Goal: Task Accomplishment & Management: Manage account settings

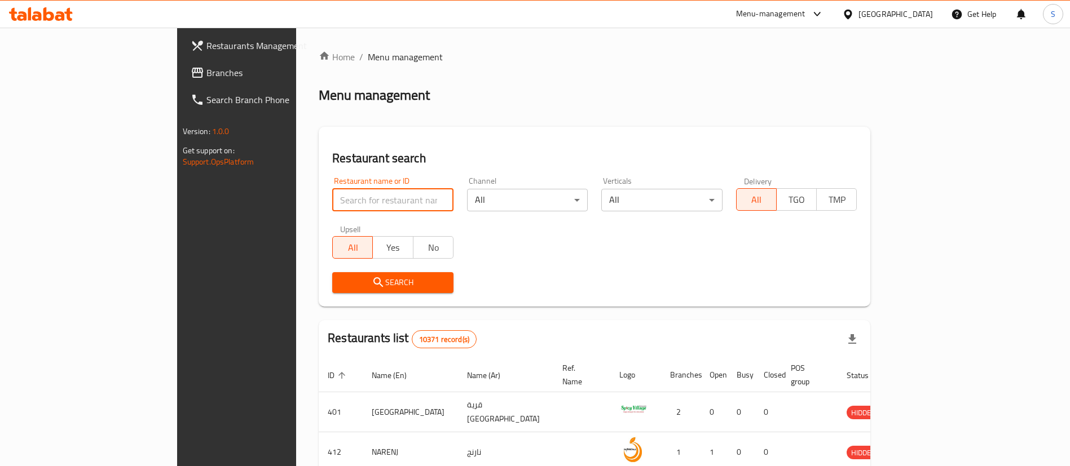
click at [332, 192] on input "search" at bounding box center [392, 200] width 121 height 23
type input "dunkin"
click button "Search" at bounding box center [392, 282] width 121 height 21
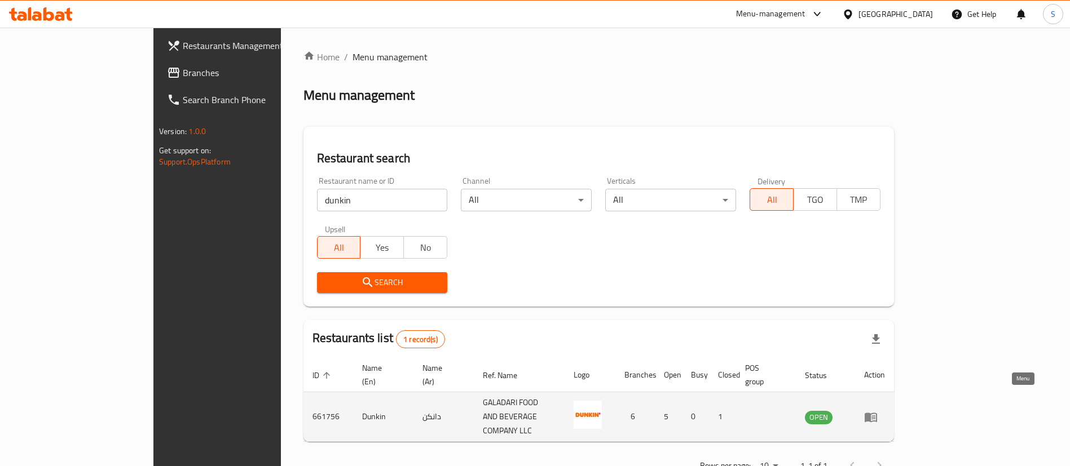
click at [877, 413] on icon "enhanced table" at bounding box center [870, 418] width 12 height 10
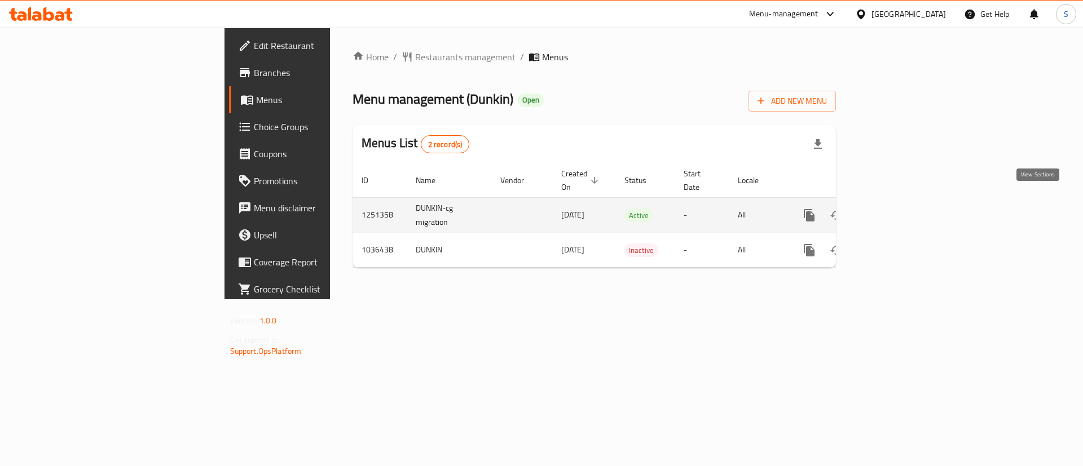
click at [904, 202] on link "enhanced table" at bounding box center [890, 215] width 27 height 27
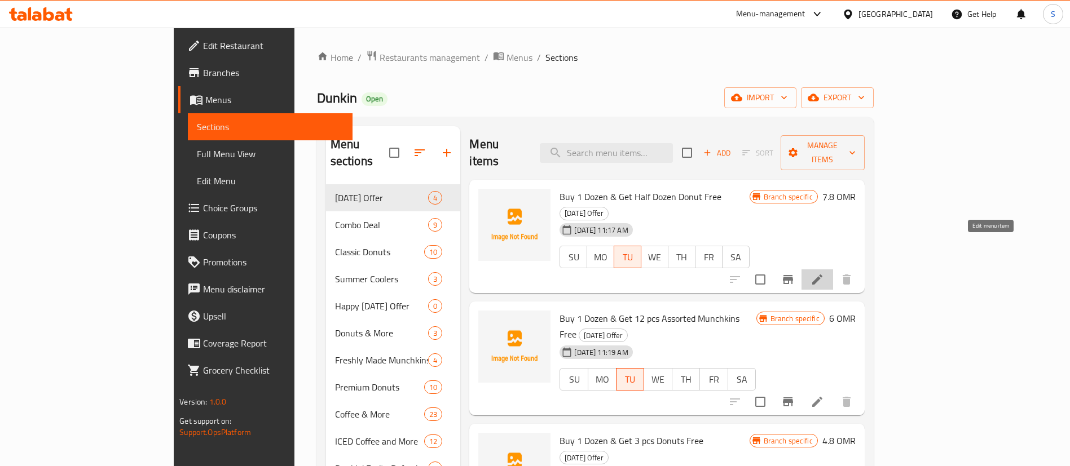
click at [824, 273] on icon at bounding box center [817, 280] width 14 height 14
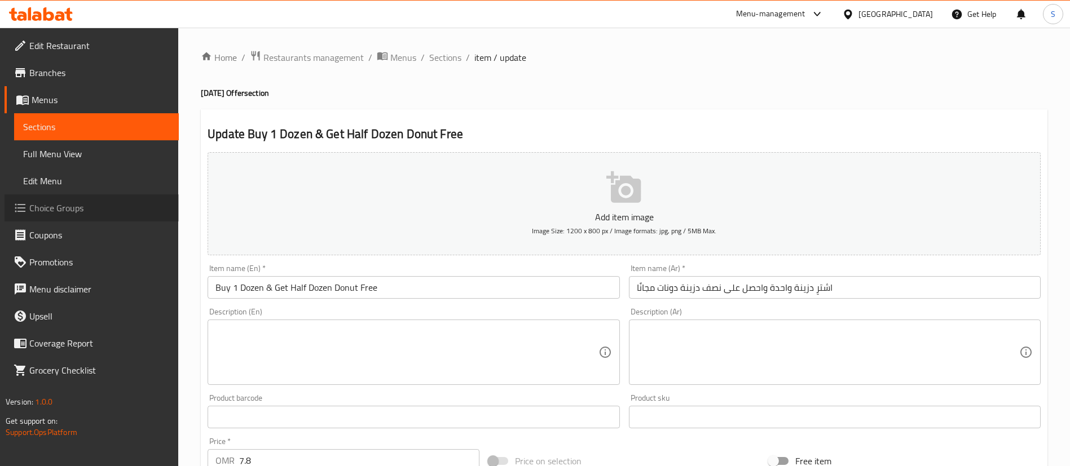
click at [64, 204] on span "Choice Groups" at bounding box center [99, 208] width 140 height 14
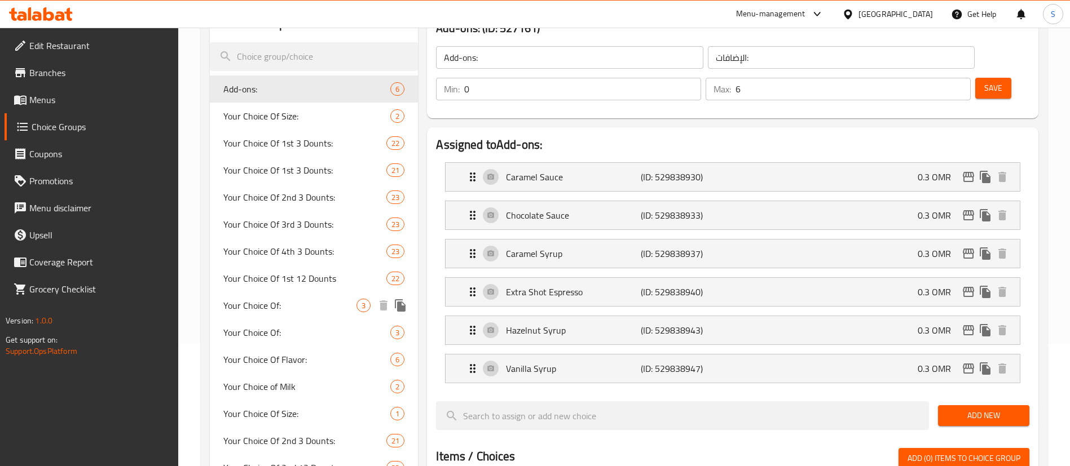
scroll to position [122, 0]
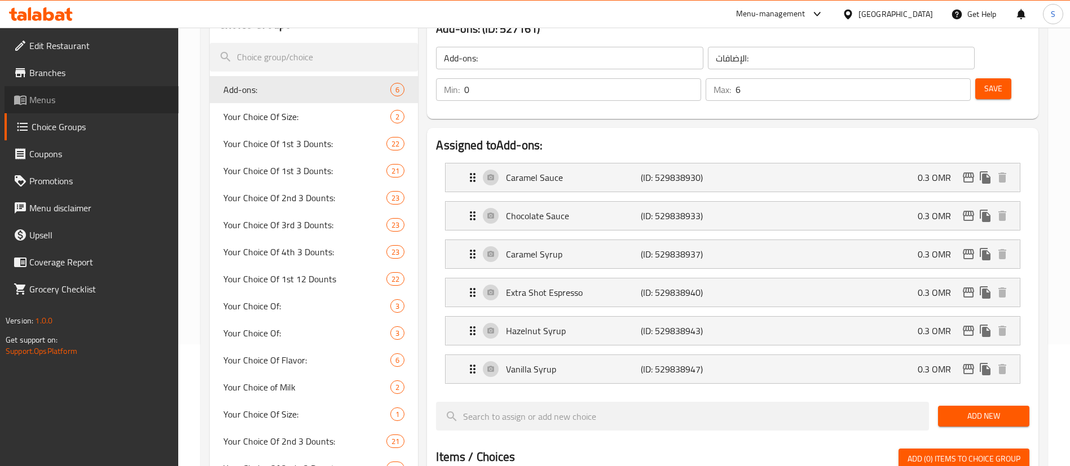
click at [94, 98] on span "Menus" at bounding box center [99, 100] width 140 height 14
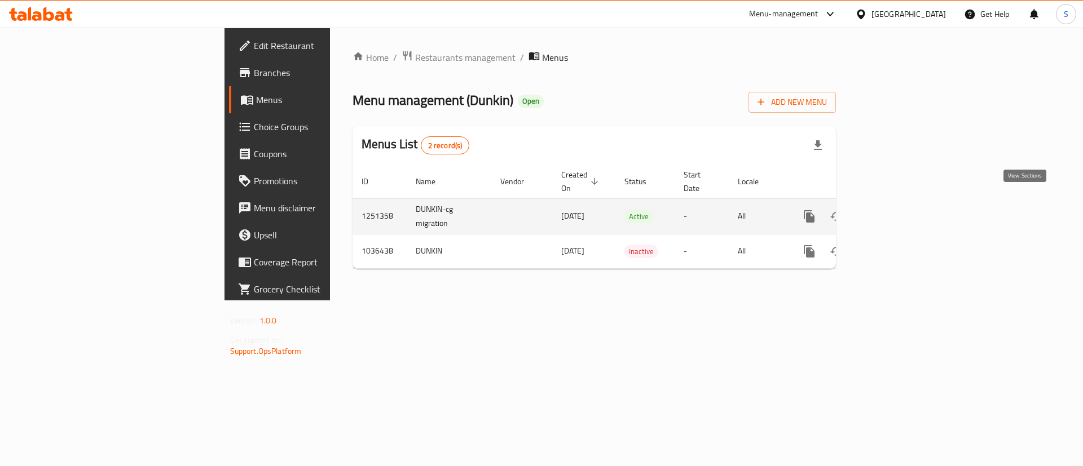
click at [897, 210] on icon "enhanced table" at bounding box center [891, 217] width 14 height 14
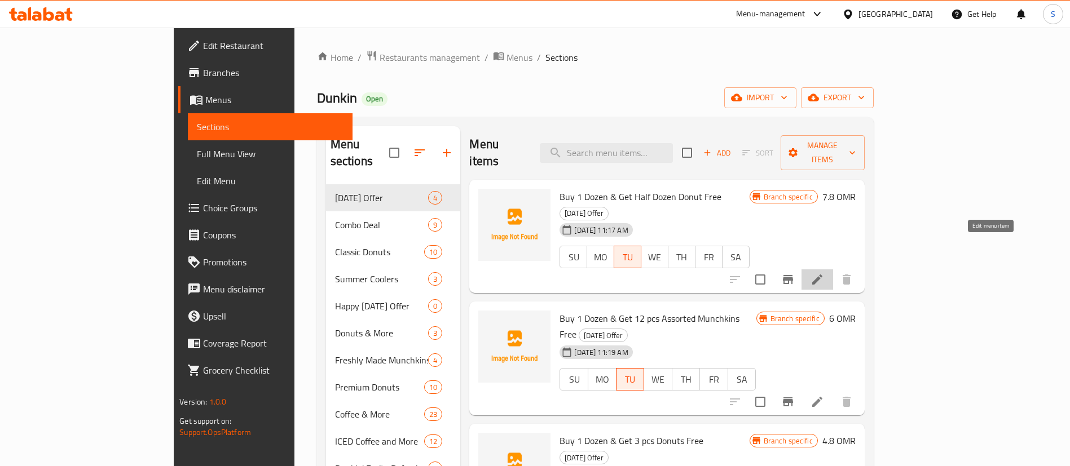
click at [824, 273] on icon at bounding box center [817, 280] width 14 height 14
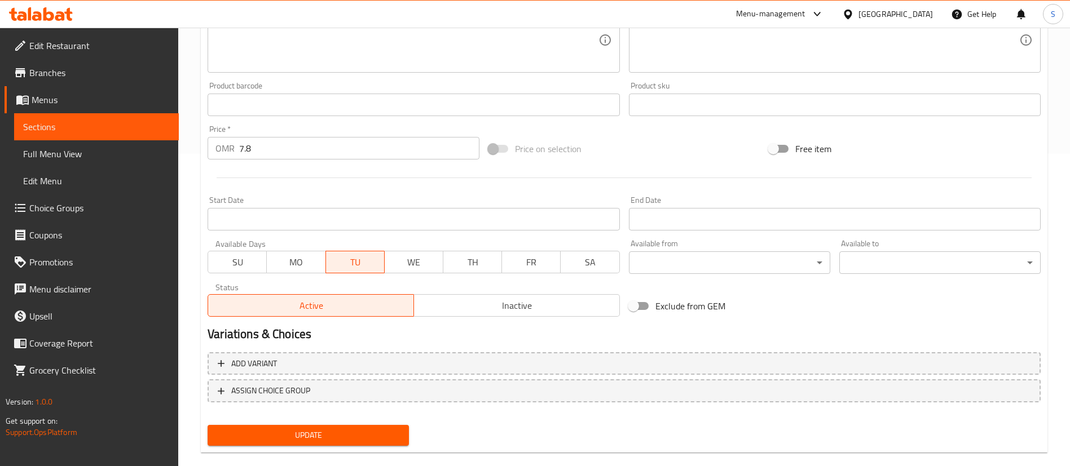
scroll to position [330, 0]
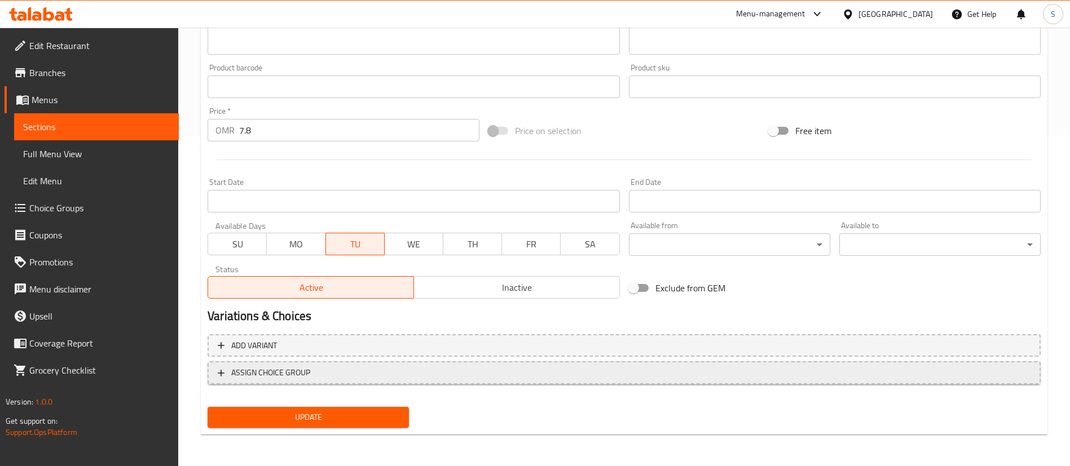
click at [454, 370] on span "ASSIGN CHOICE GROUP" at bounding box center [624, 373] width 812 height 14
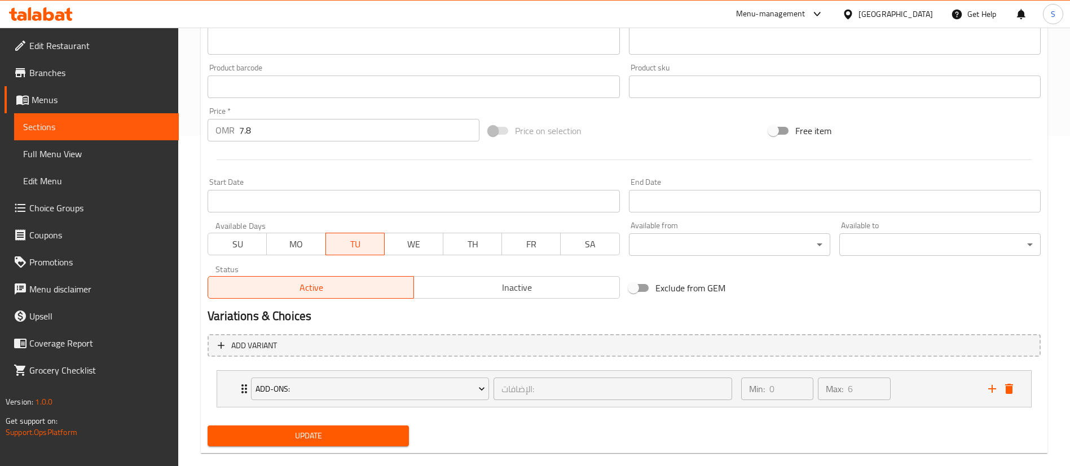
scroll to position [349, 0]
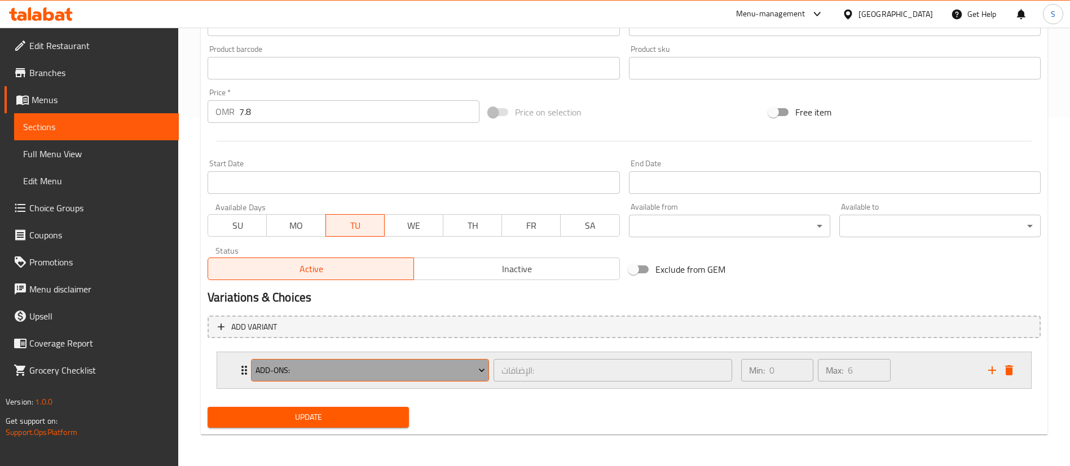
click at [445, 376] on span "Add-ons:" at bounding box center [369, 371] width 229 height 14
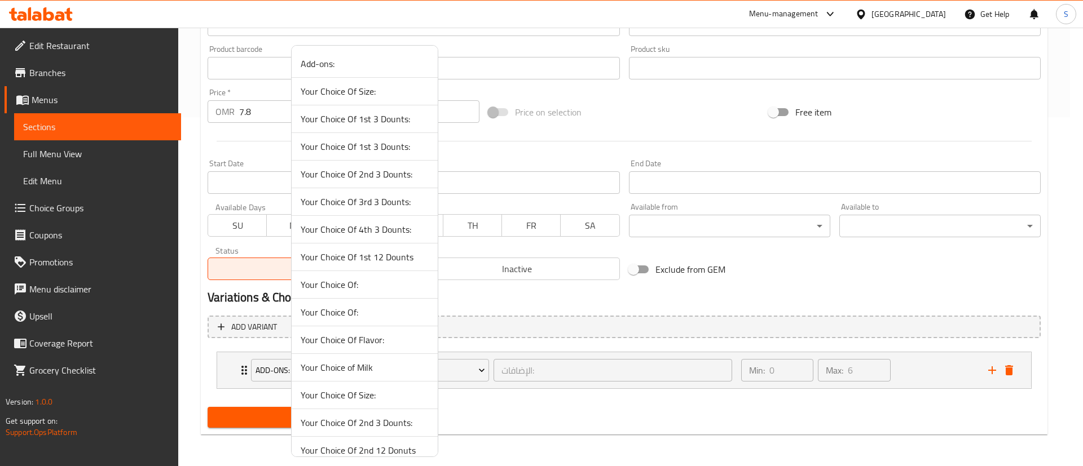
click at [385, 120] on span "Your Choice Of 1st 3 Dounts:" at bounding box center [365, 119] width 128 height 14
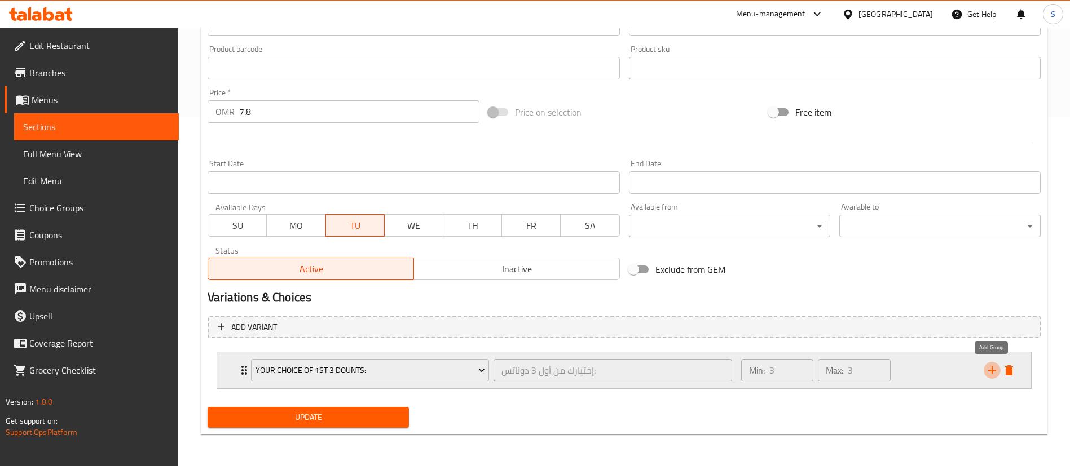
click at [987, 369] on icon "add" at bounding box center [992, 371] width 14 height 14
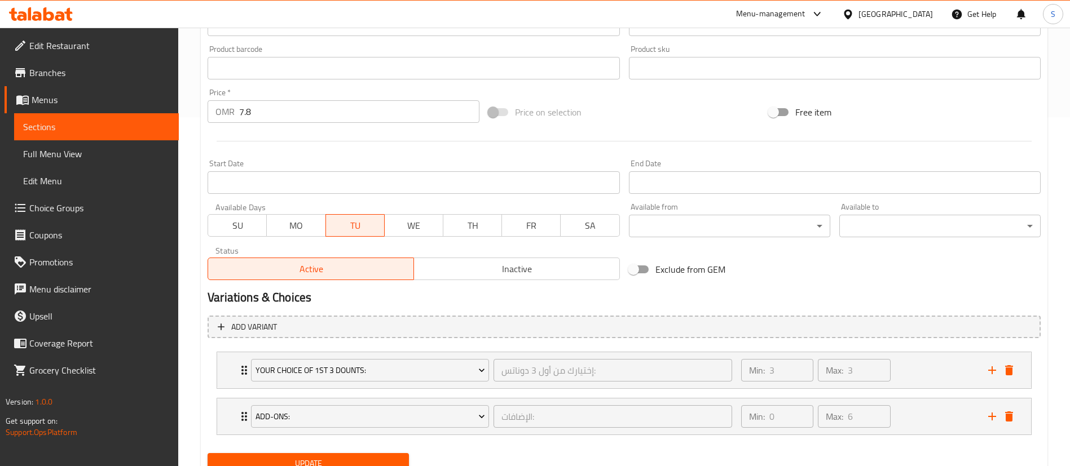
scroll to position [395, 0]
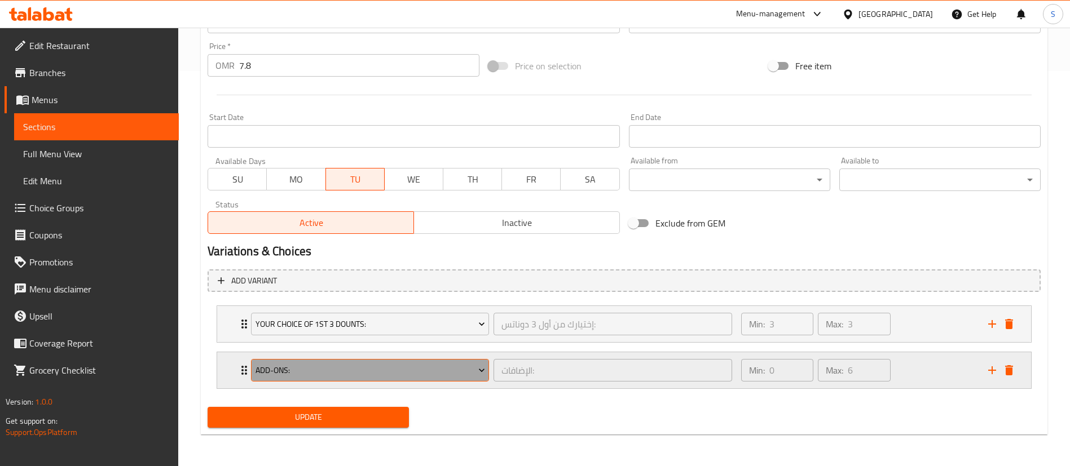
click at [451, 371] on span "Add-ons:" at bounding box center [369, 371] width 229 height 14
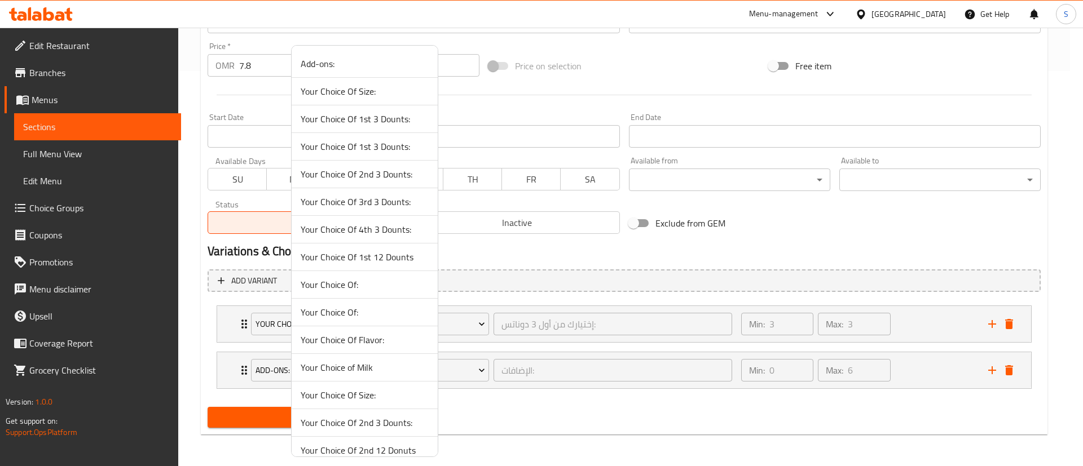
click at [393, 177] on span "Your Choice Of 2nd 3 Dounts:" at bounding box center [365, 174] width 128 height 14
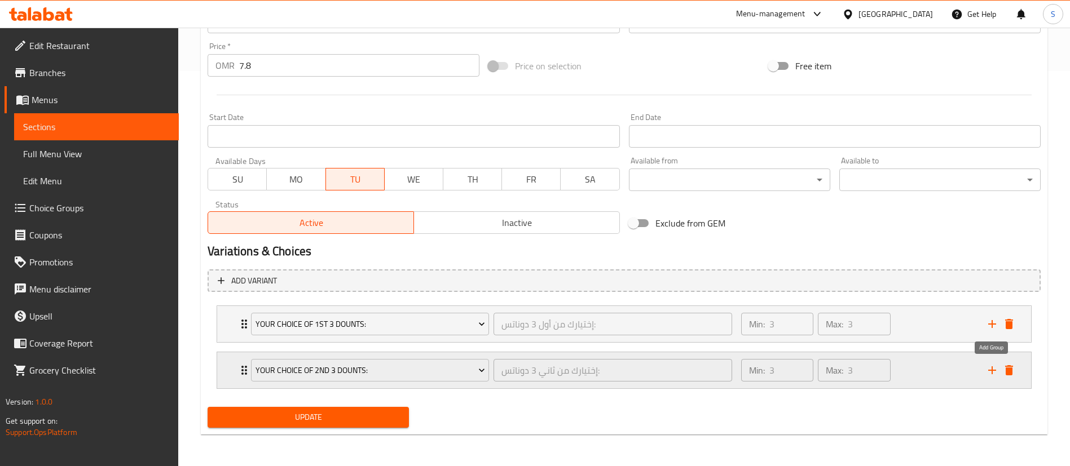
click at [993, 373] on icon "add" at bounding box center [992, 371] width 14 height 14
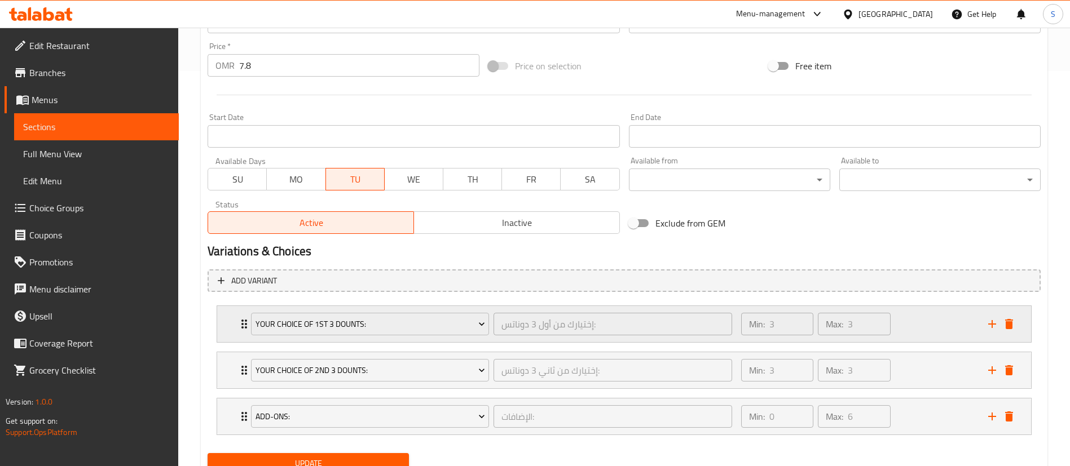
scroll to position [441, 0]
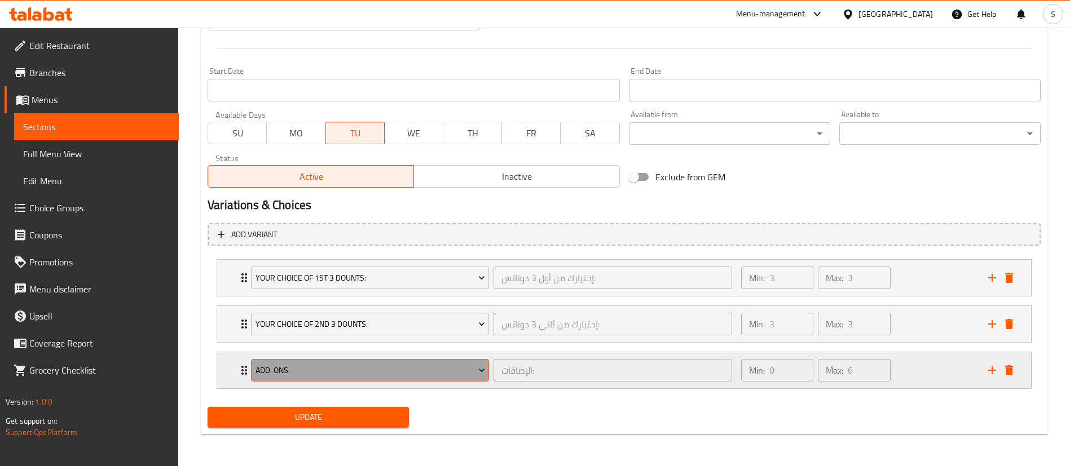
click at [434, 366] on span "Add-ons:" at bounding box center [369, 371] width 229 height 14
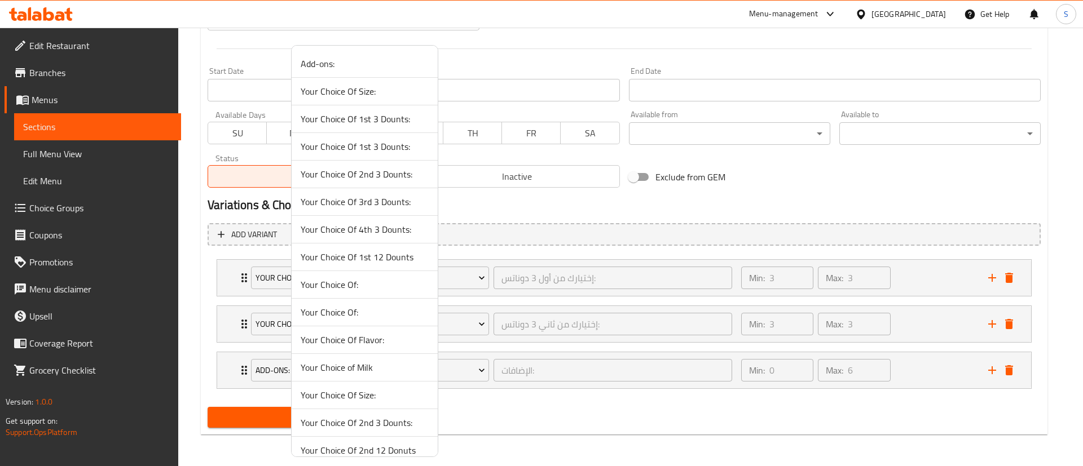
click at [386, 203] on span "Your Choice Of 3rd 3 Dounts:" at bounding box center [365, 202] width 128 height 14
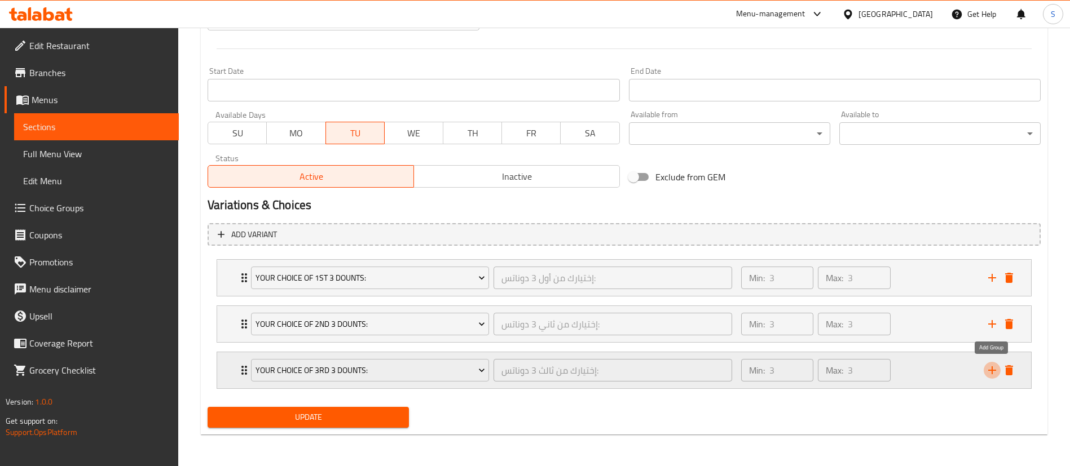
click at [993, 367] on icon "add" at bounding box center [992, 371] width 14 height 14
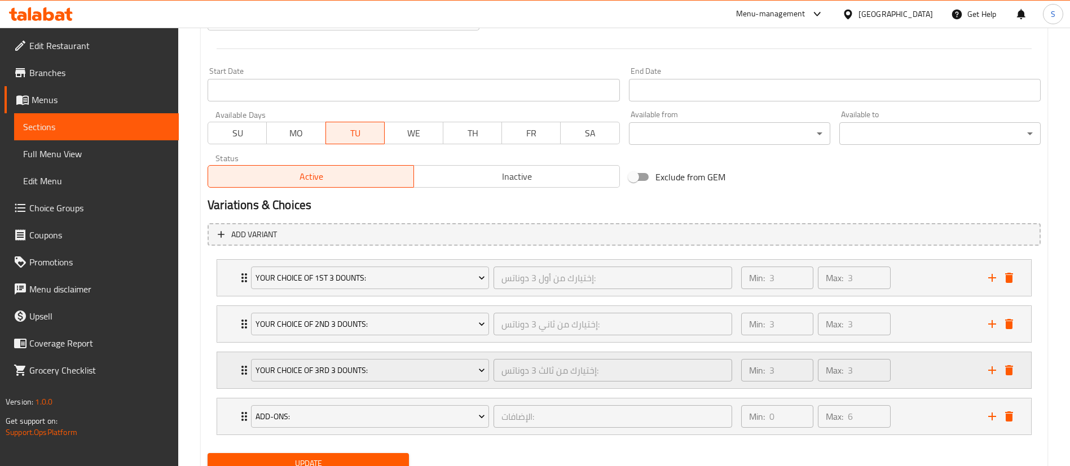
scroll to position [488, 0]
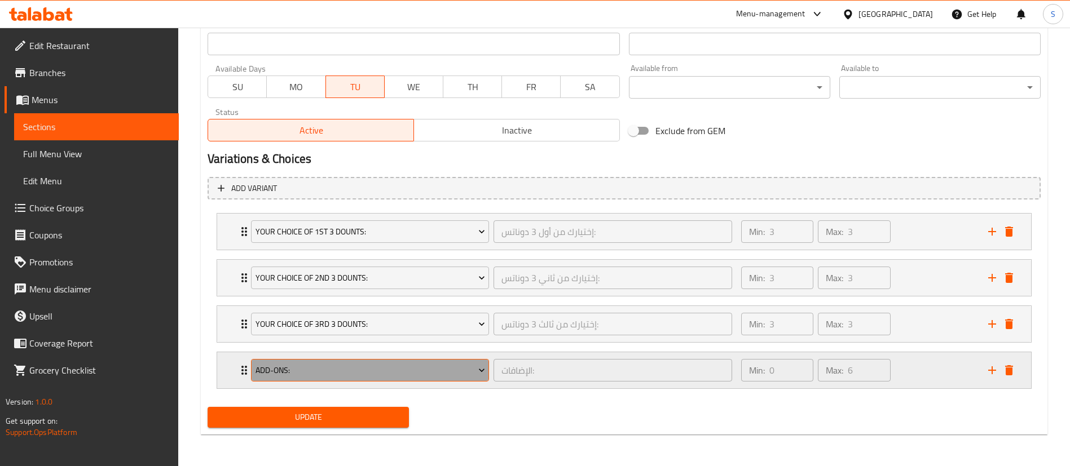
click at [427, 362] on button "Add-ons:" at bounding box center [370, 370] width 238 height 23
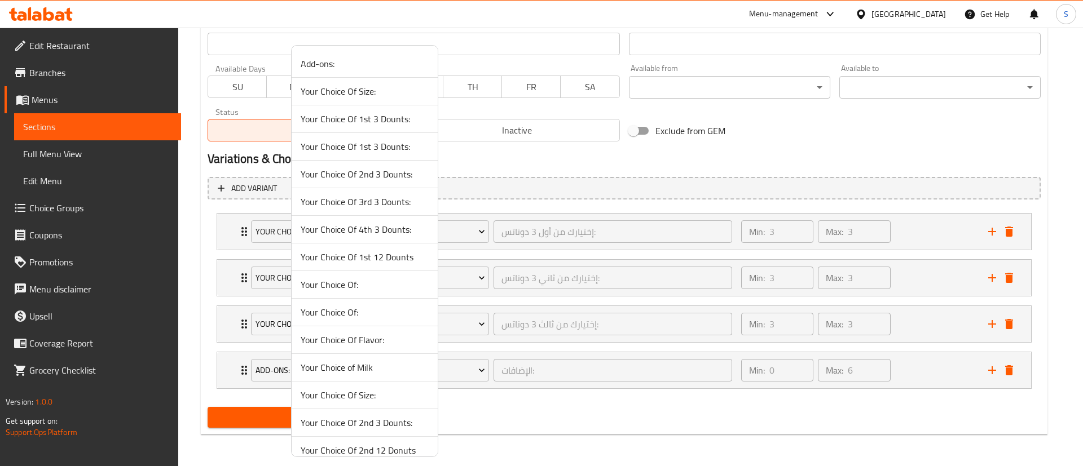
click at [403, 227] on span "Your Choice Of 4th 3 Dounts:" at bounding box center [365, 230] width 128 height 14
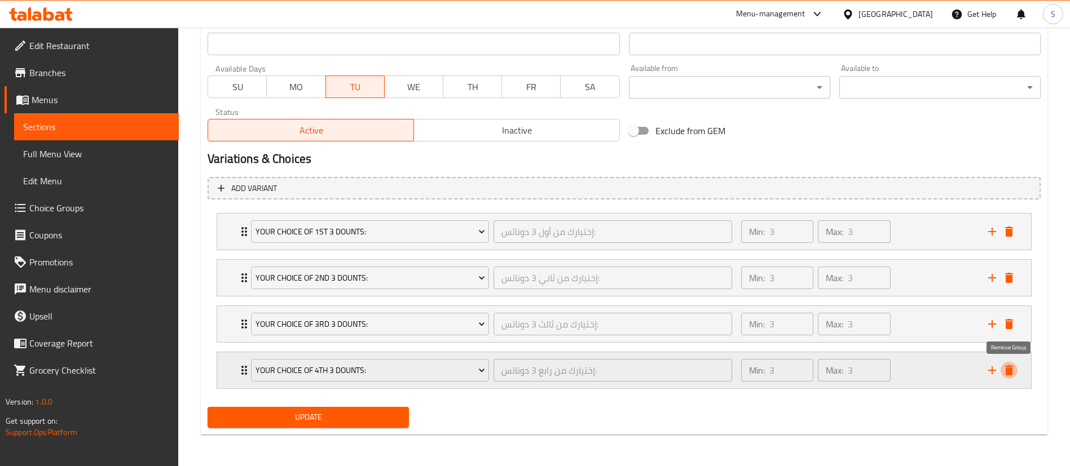
click at [1013, 369] on icon "delete" at bounding box center [1009, 371] width 14 height 14
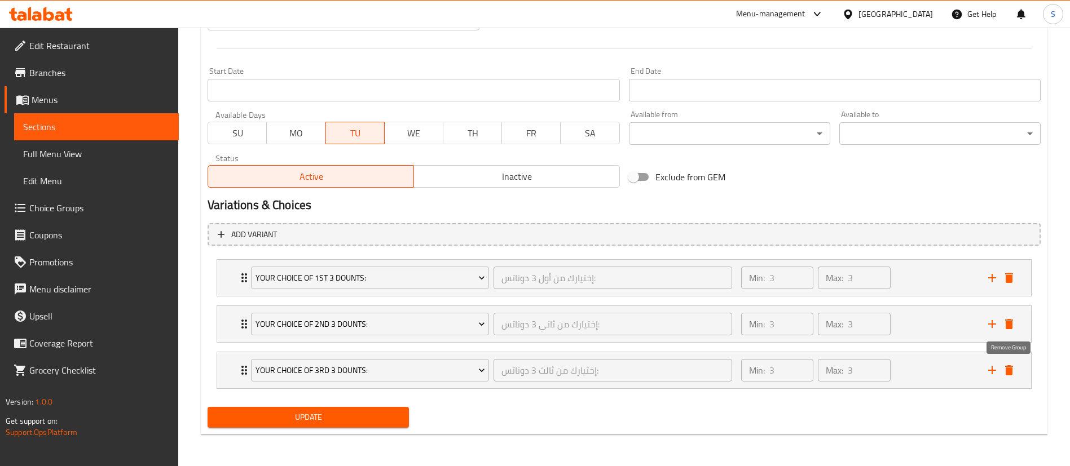
scroll to position [441, 0]
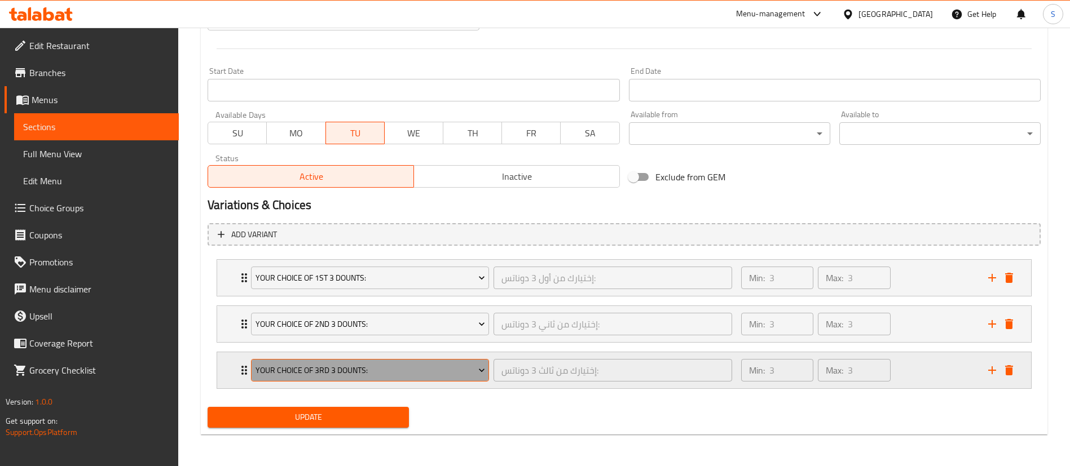
click at [384, 372] on span "Your Choice Of 3rd 3 Dounts:" at bounding box center [369, 371] width 229 height 14
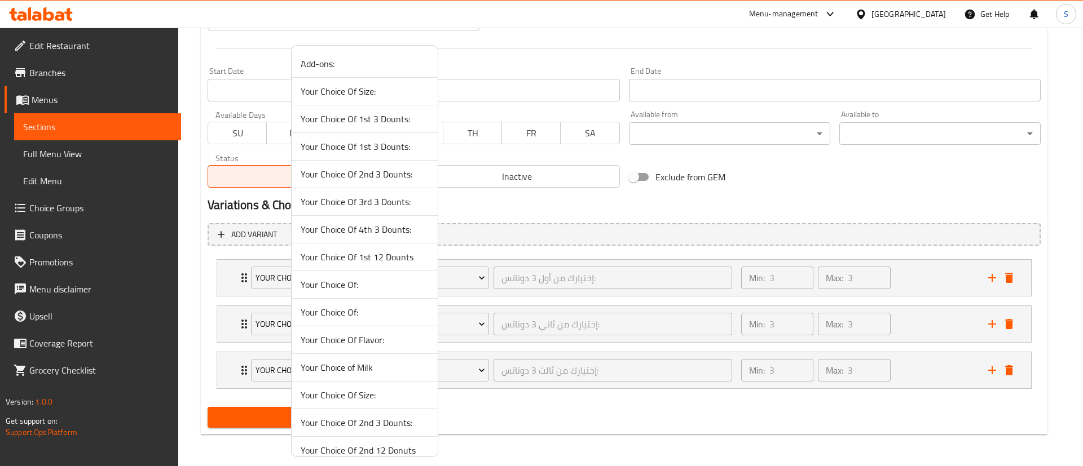
click at [385, 258] on span "Your Choice Of 1st 12 Dounts" at bounding box center [365, 257] width 128 height 14
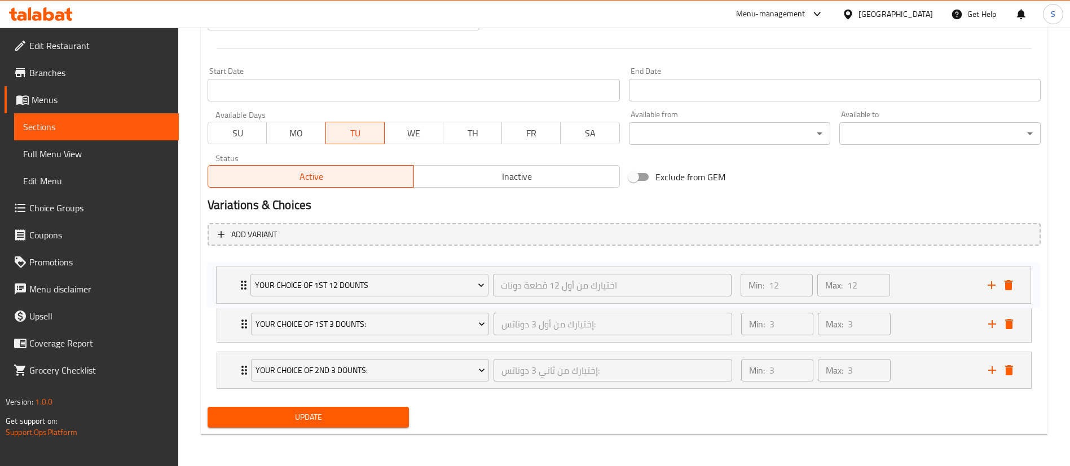
drag, startPoint x: 242, startPoint y: 375, endPoint x: 241, endPoint y: 284, distance: 91.3
click at [241, 284] on div "Your Choice Of 1st 3 Dounts: إختيارك من أول 3 دوناتس: ​ Min: 3 ​ Max: 3 ​ Doubl…" at bounding box center [623, 324] width 833 height 139
click at [327, 416] on span "Update" at bounding box center [308, 417] width 183 height 14
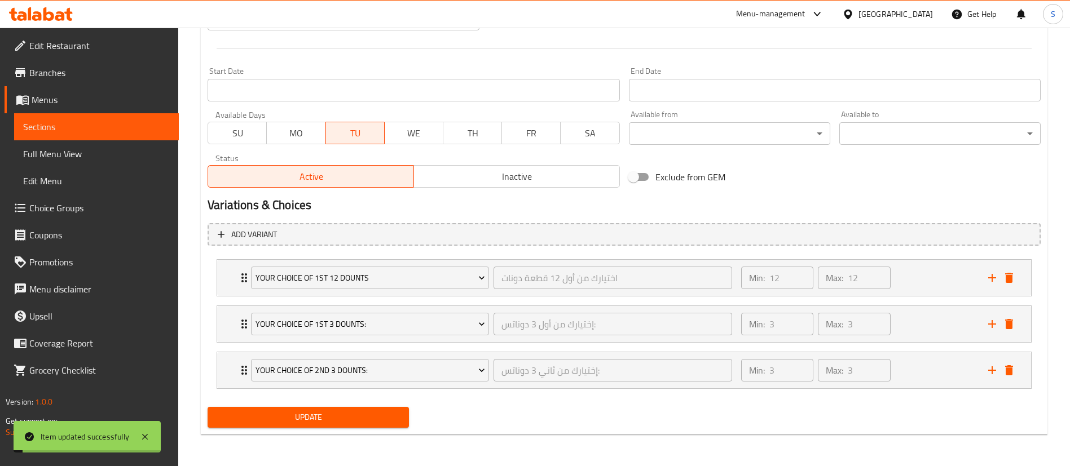
scroll to position [0, 0]
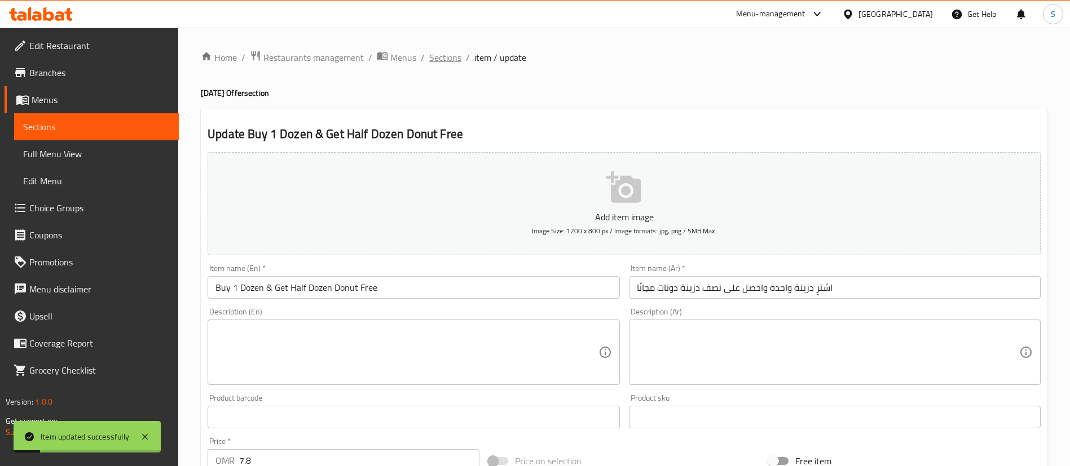
click at [436, 63] on span "Sections" at bounding box center [445, 58] width 32 height 14
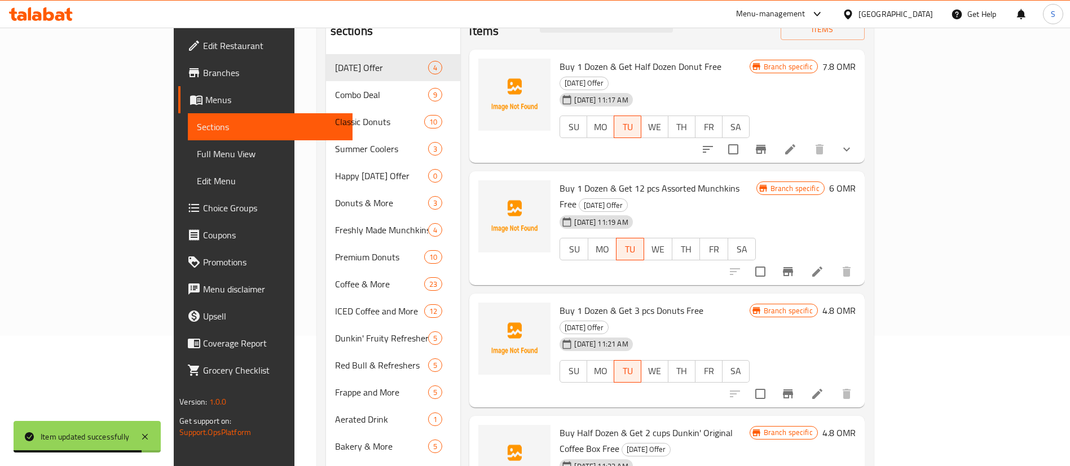
scroll to position [133, 0]
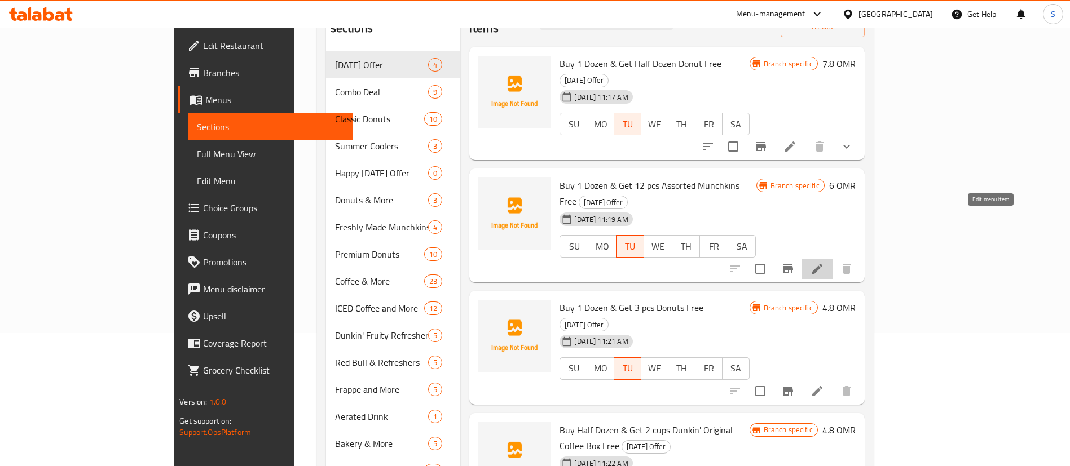
click at [822, 264] on icon at bounding box center [817, 269] width 10 height 10
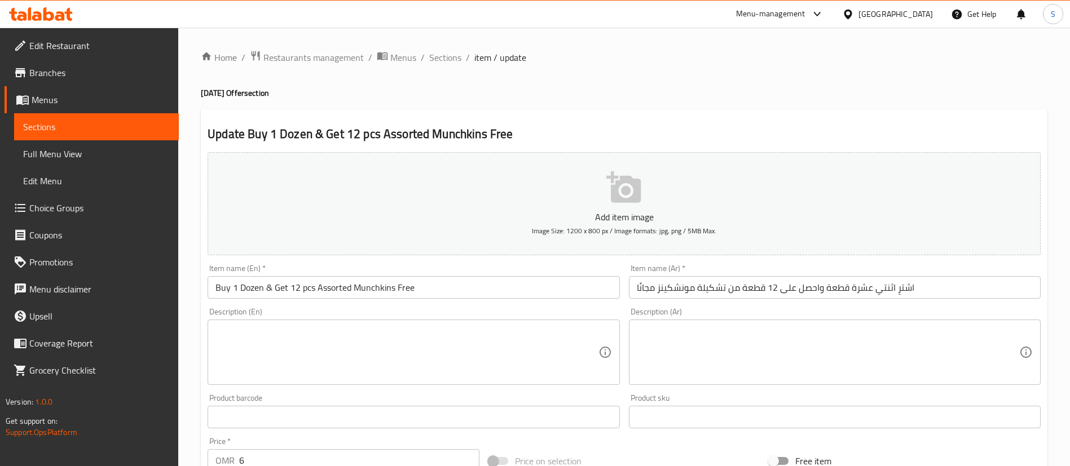
scroll to position [330, 0]
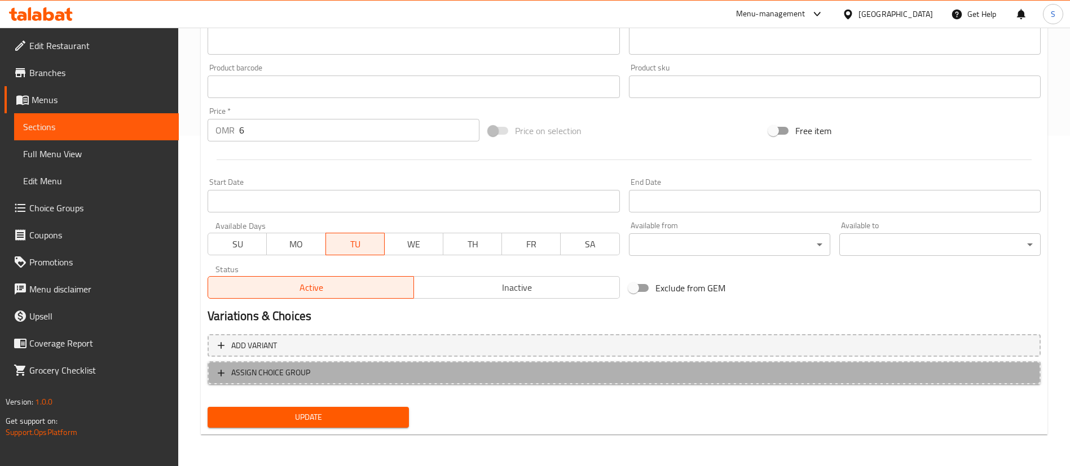
click at [324, 370] on span "ASSIGN CHOICE GROUP" at bounding box center [624, 373] width 812 height 14
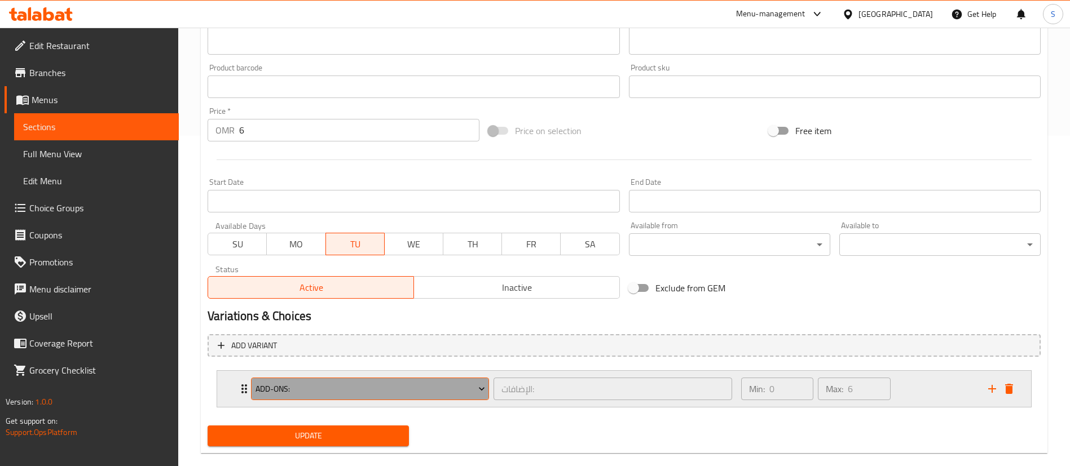
click at [451, 387] on span "Add-ons:" at bounding box center [369, 389] width 229 height 14
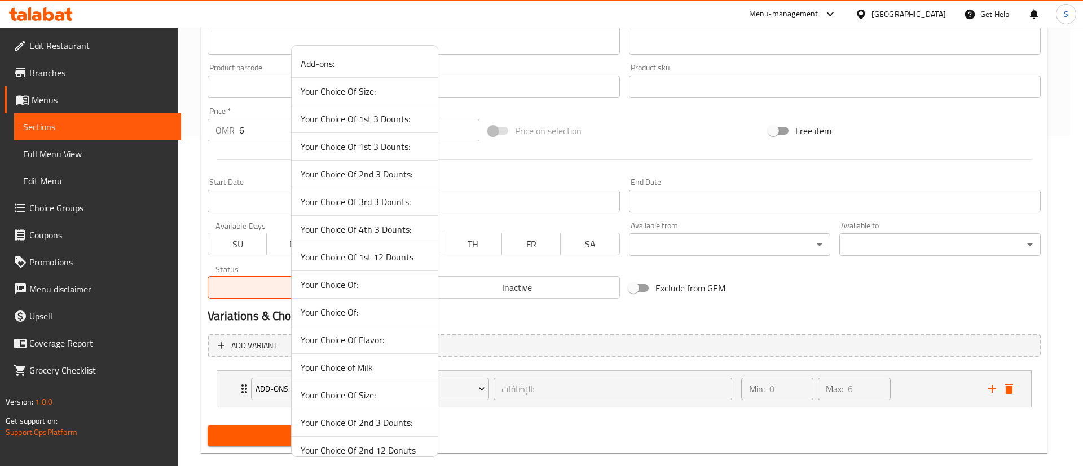
click at [401, 147] on span "Your Choice Of 1st 3 Dounts:" at bounding box center [365, 147] width 128 height 14
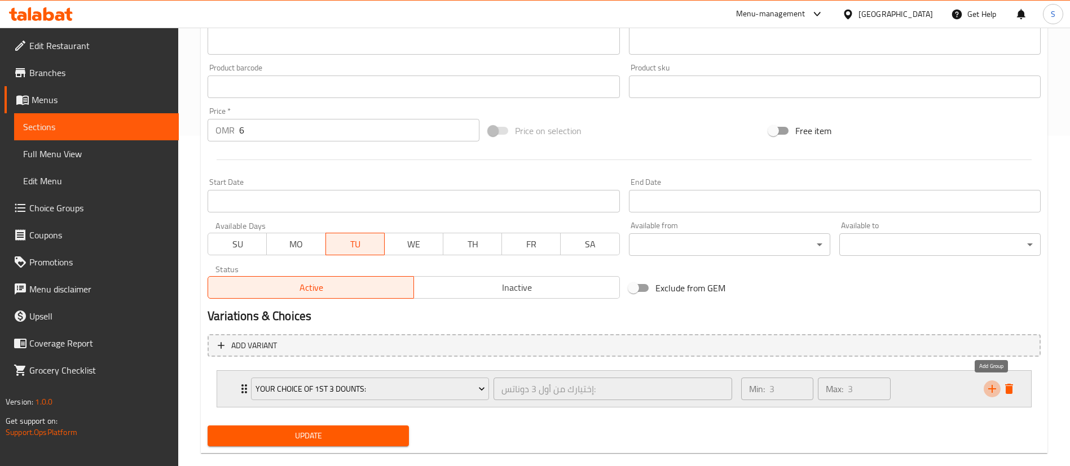
click at [992, 386] on icon "add" at bounding box center [992, 389] width 14 height 14
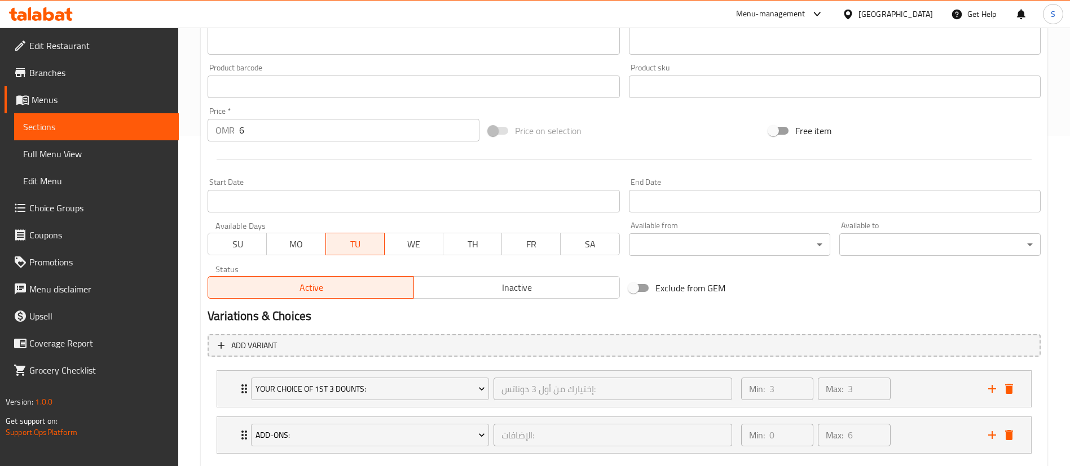
scroll to position [395, 0]
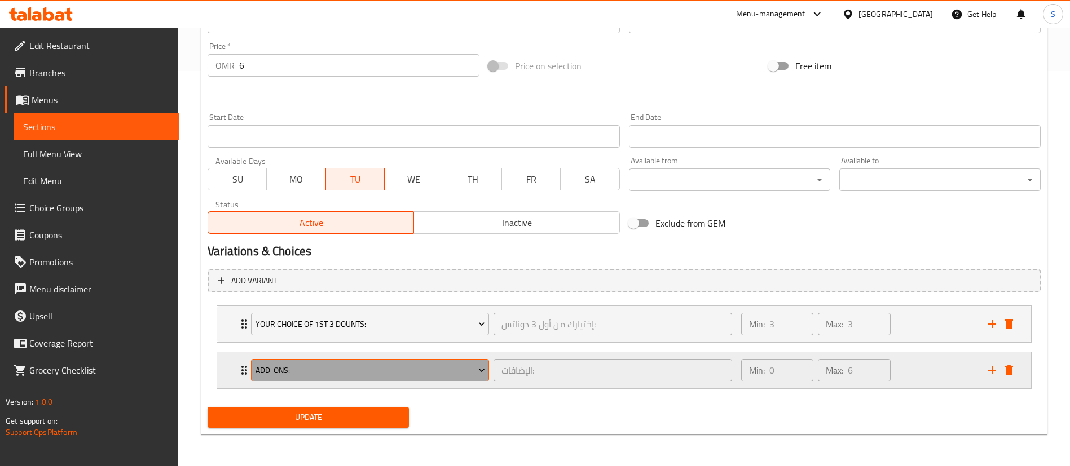
click at [436, 373] on span "Add-ons:" at bounding box center [369, 371] width 229 height 14
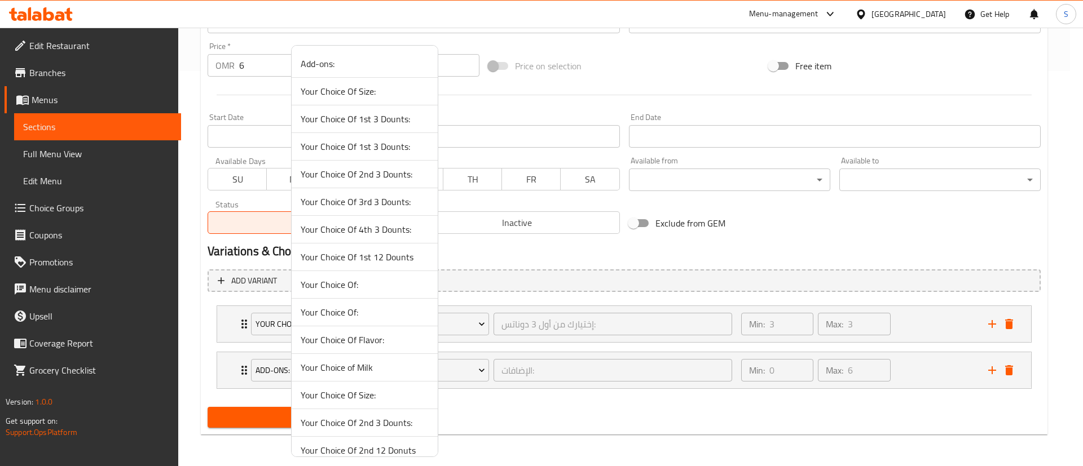
click at [391, 173] on span "Your Choice Of 2nd 3 Dounts:" at bounding box center [365, 174] width 128 height 14
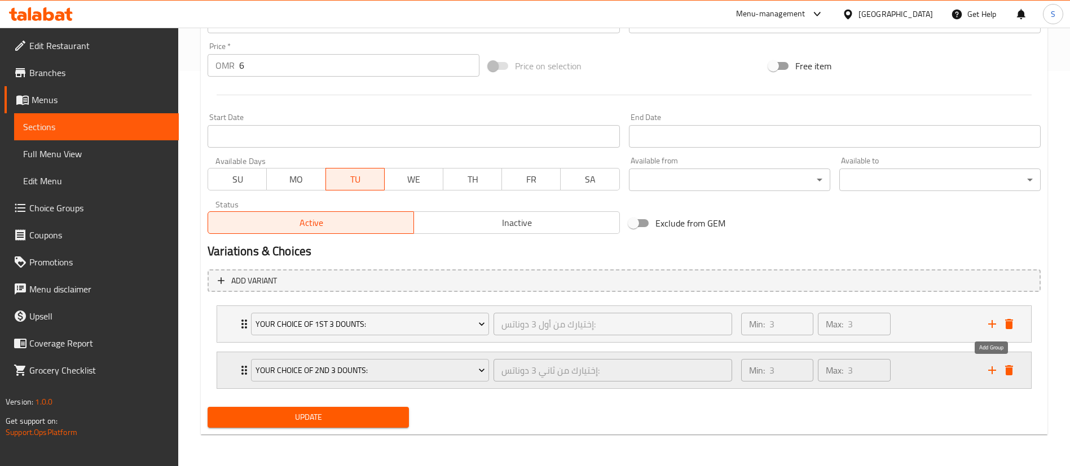
click at [993, 369] on icon "add" at bounding box center [992, 371] width 14 height 14
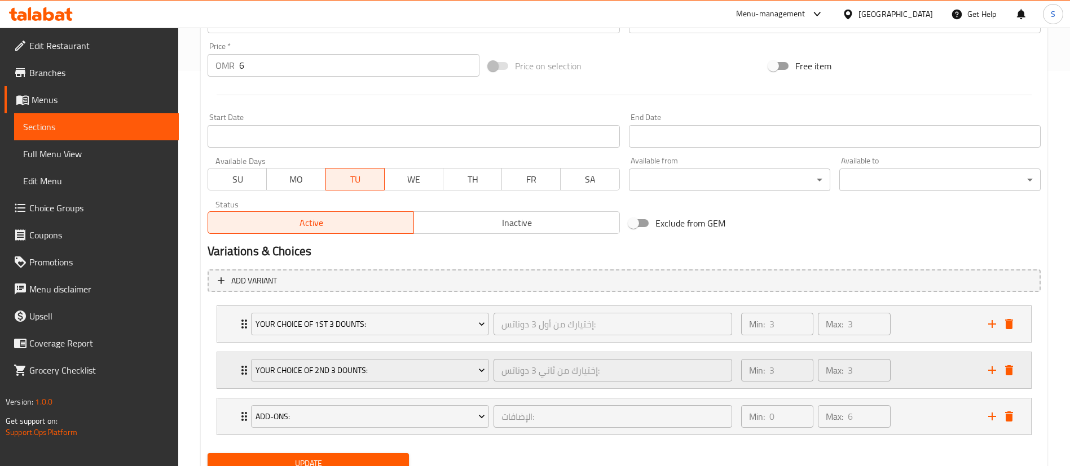
scroll to position [441, 0]
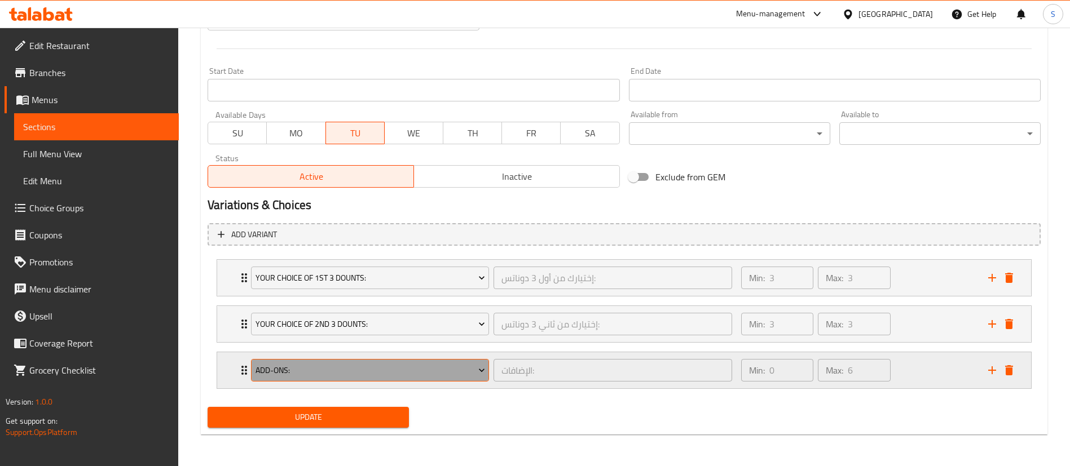
click at [453, 368] on span "Add-ons:" at bounding box center [369, 371] width 229 height 14
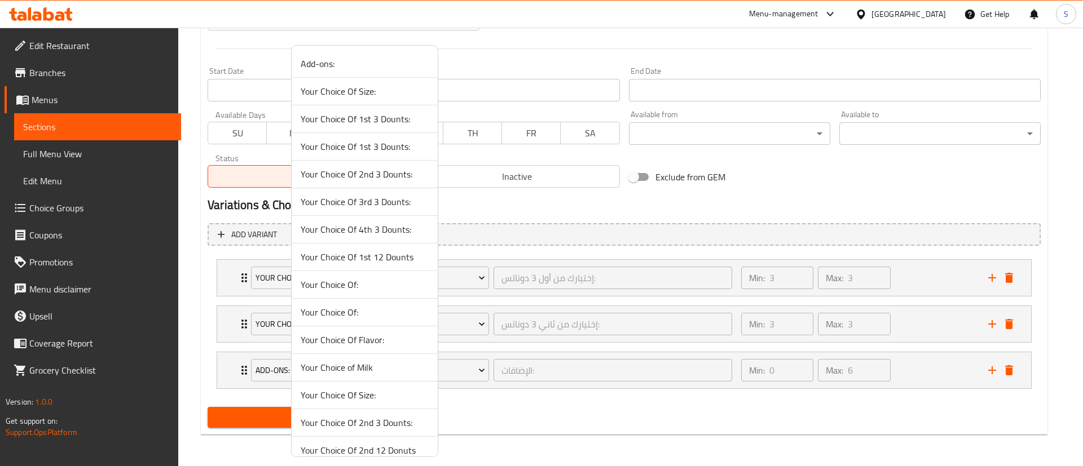
click at [398, 203] on span "Your Choice Of 3rd 3 Dounts:" at bounding box center [365, 202] width 128 height 14
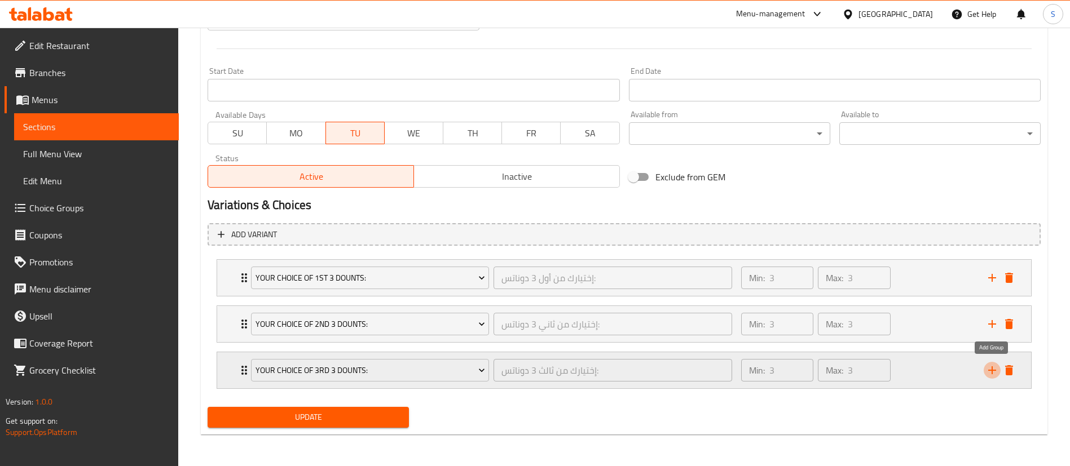
click at [991, 366] on icon "add" at bounding box center [992, 371] width 14 height 14
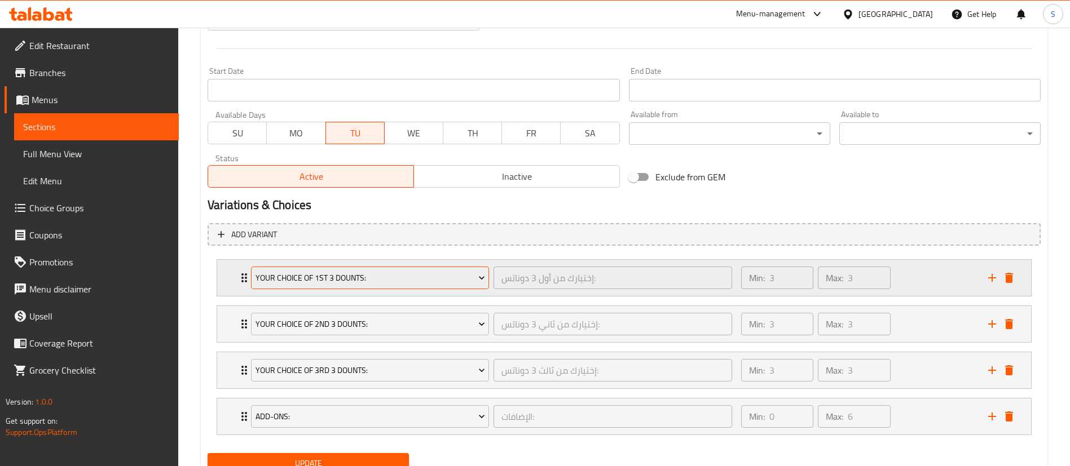
scroll to position [488, 0]
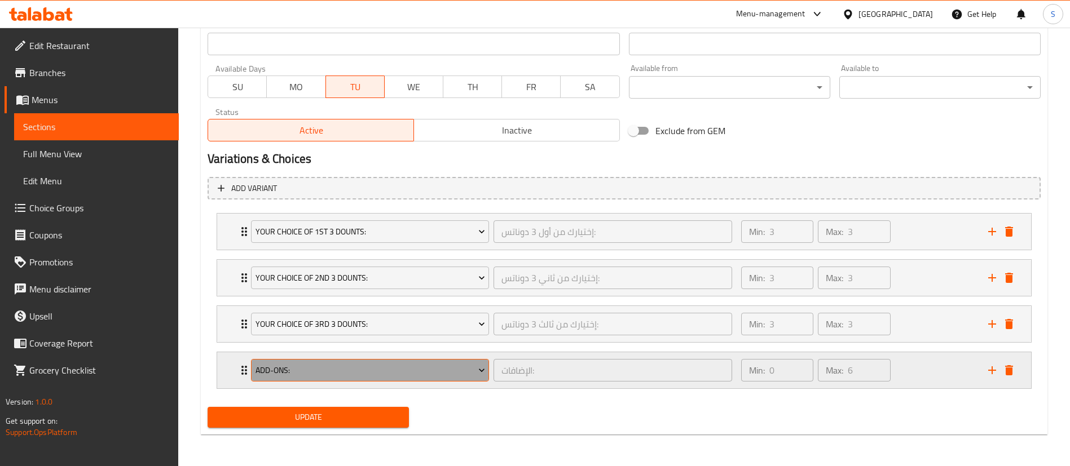
click at [373, 368] on span "Add-ons:" at bounding box center [369, 371] width 229 height 14
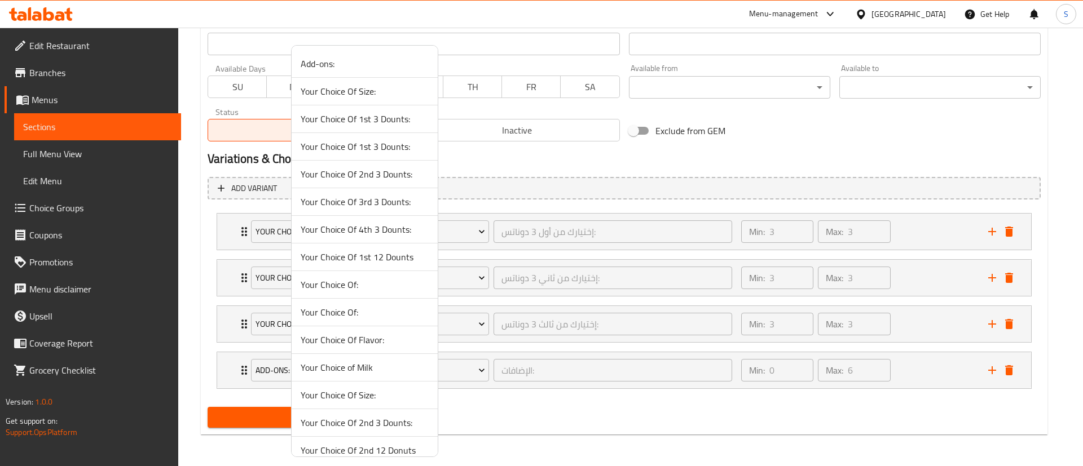
click at [380, 228] on span "Your Choice Of 4th 3 Dounts:" at bounding box center [365, 230] width 128 height 14
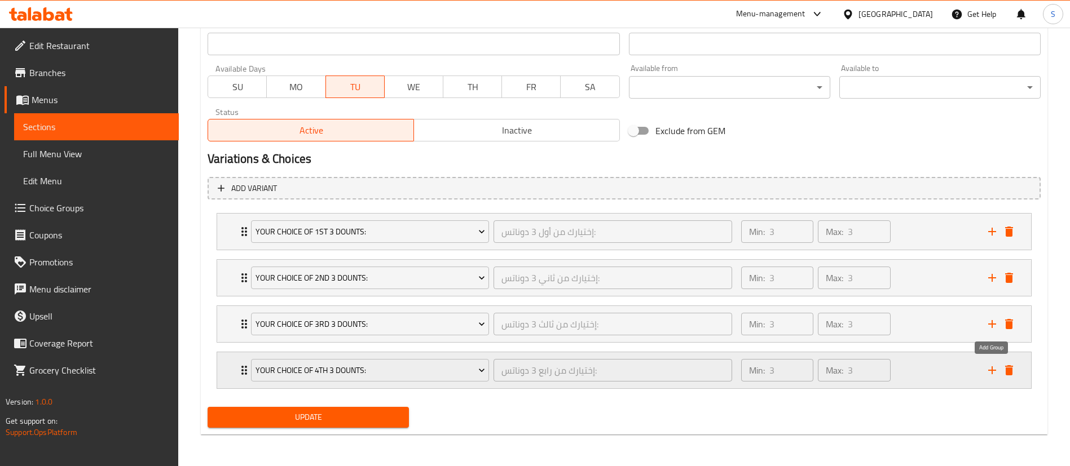
click at [987, 369] on icon "add" at bounding box center [992, 371] width 14 height 14
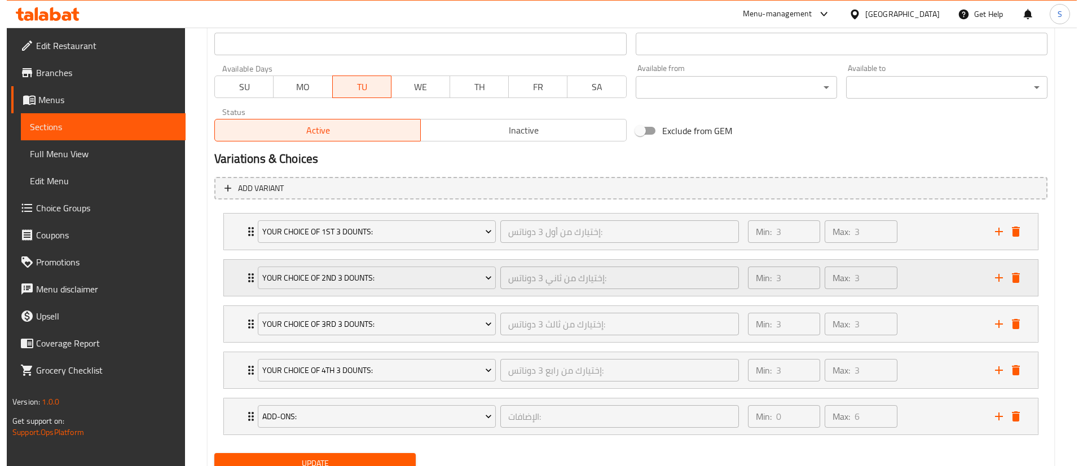
scroll to position [534, 0]
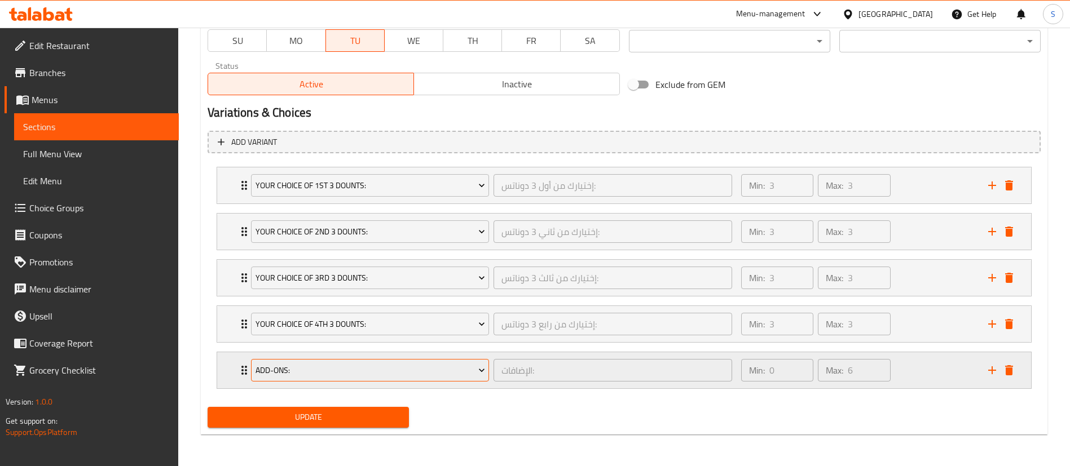
click at [377, 369] on span "Add-ons:" at bounding box center [369, 371] width 229 height 14
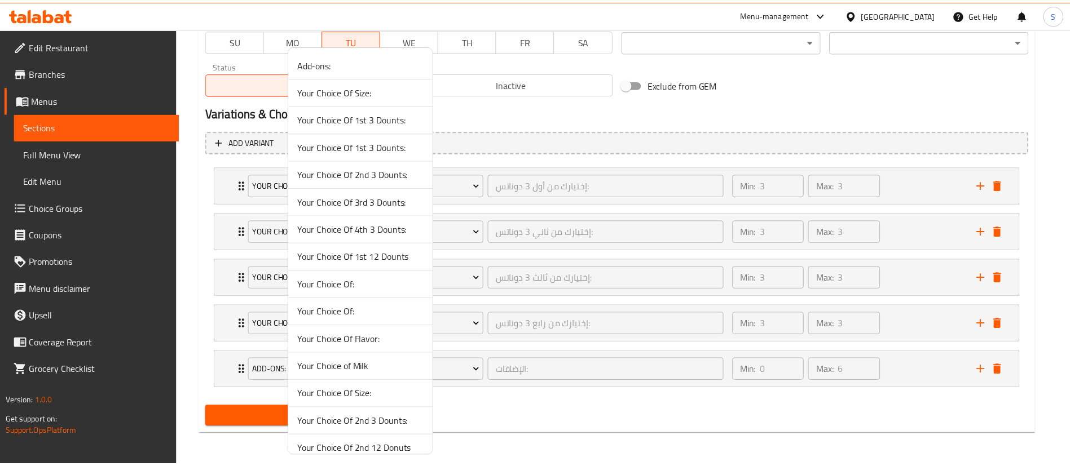
scroll to position [39, 0]
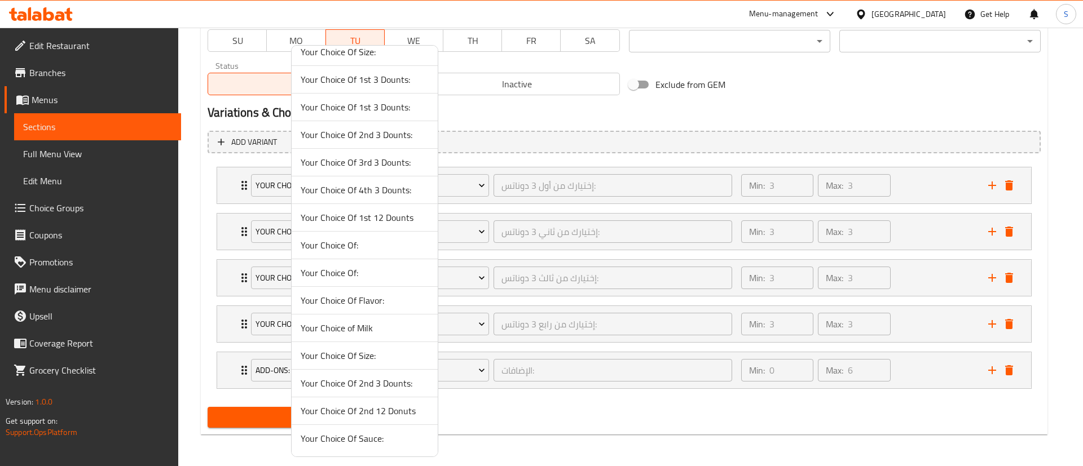
click at [398, 301] on span "Your Choice Of Flavor:" at bounding box center [365, 301] width 128 height 14
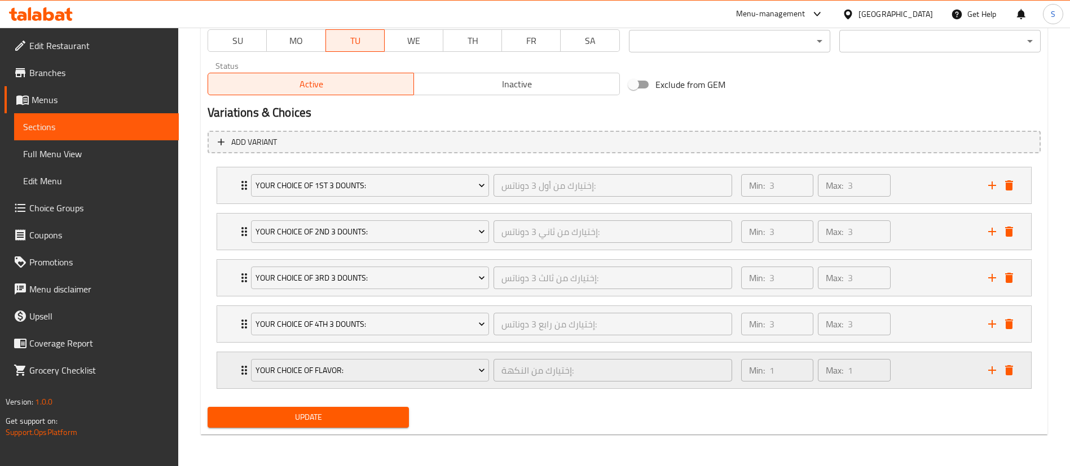
click at [948, 369] on div "Min: 1 ​ Max: 1 ​" at bounding box center [857, 370] width 247 height 36
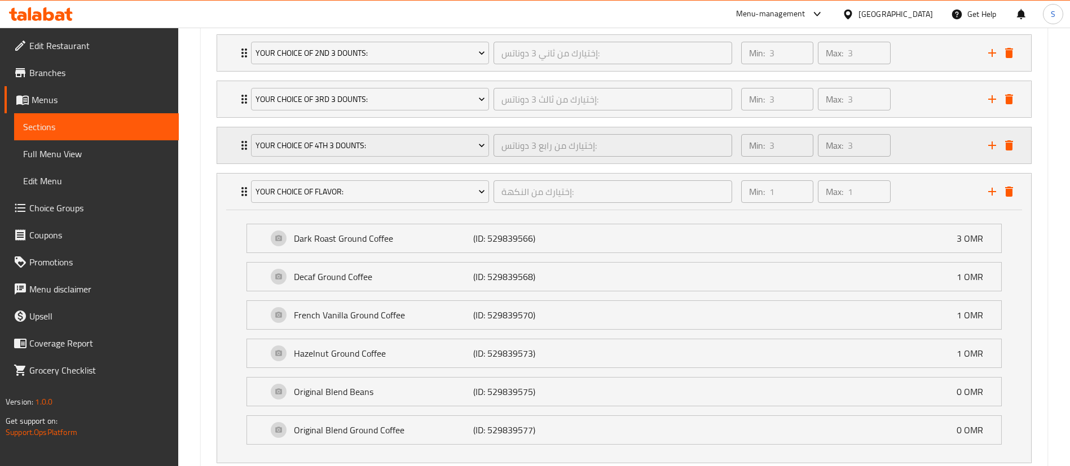
scroll to position [713, 0]
click at [1007, 191] on icon "delete" at bounding box center [1009, 191] width 8 height 10
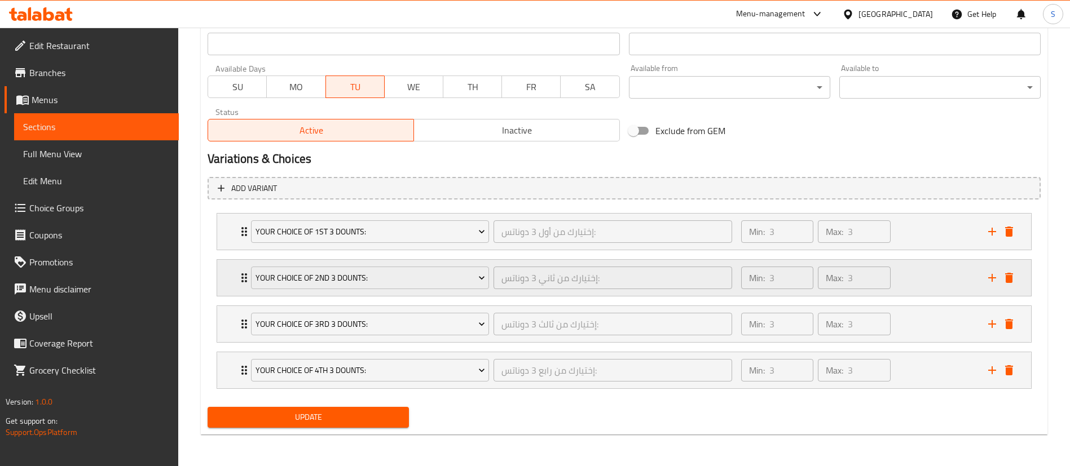
scroll to position [488, 0]
click at [334, 414] on span "Update" at bounding box center [308, 417] width 183 height 14
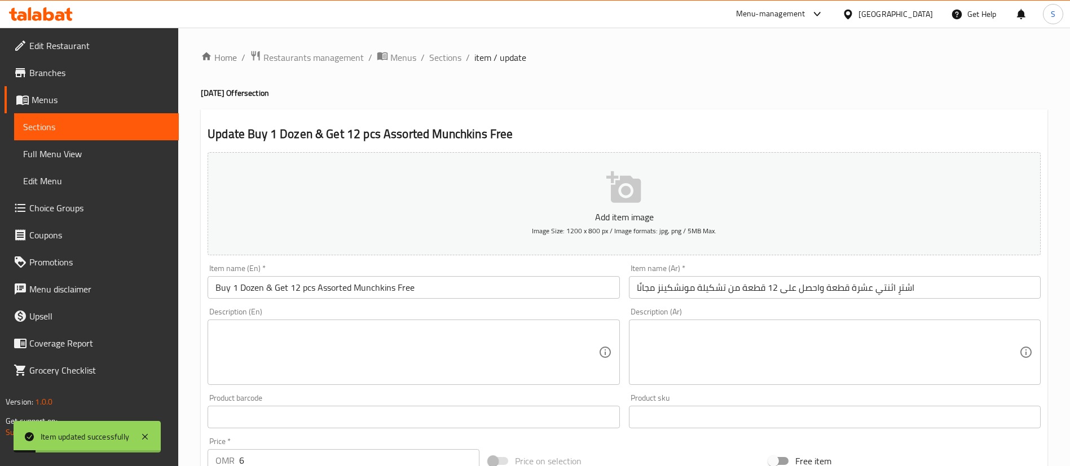
scroll to position [1, 0]
click at [448, 54] on span "Sections" at bounding box center [445, 57] width 32 height 14
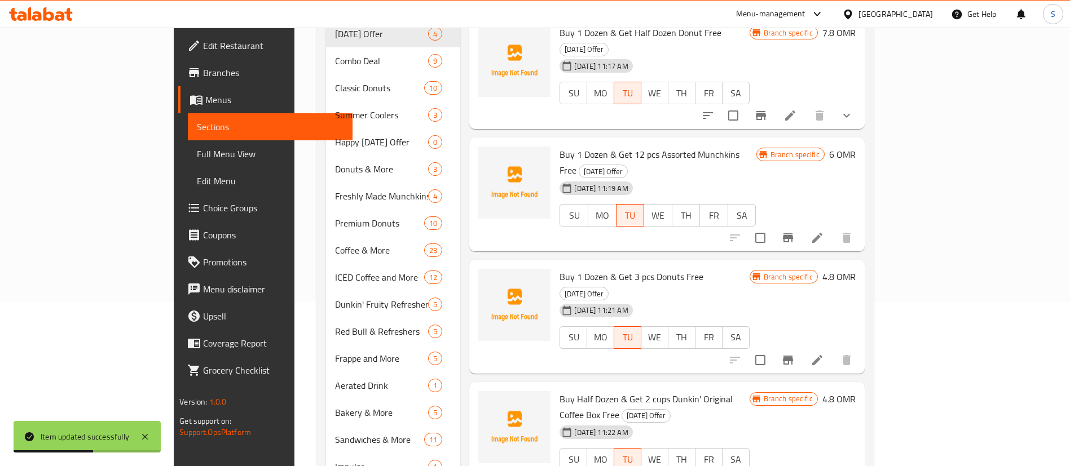
scroll to position [205, 0]
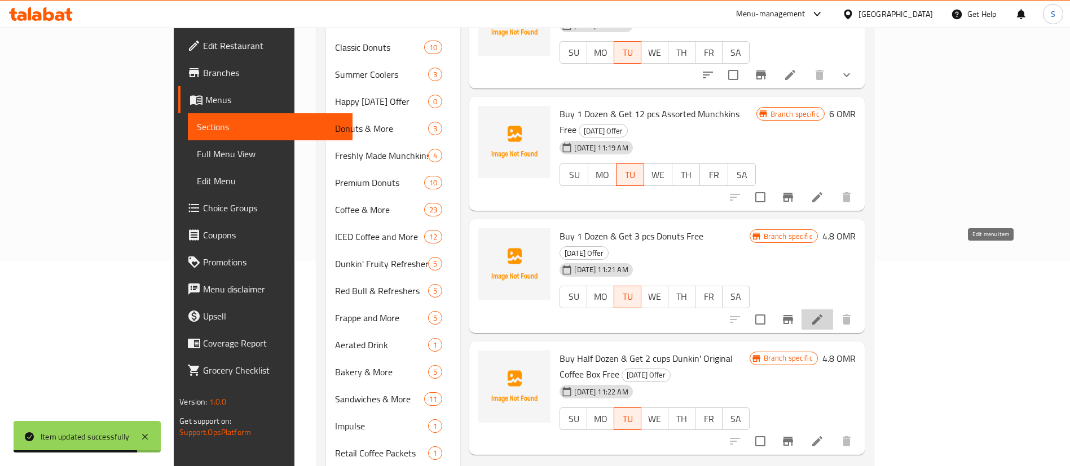
click at [824, 313] on icon at bounding box center [817, 320] width 14 height 14
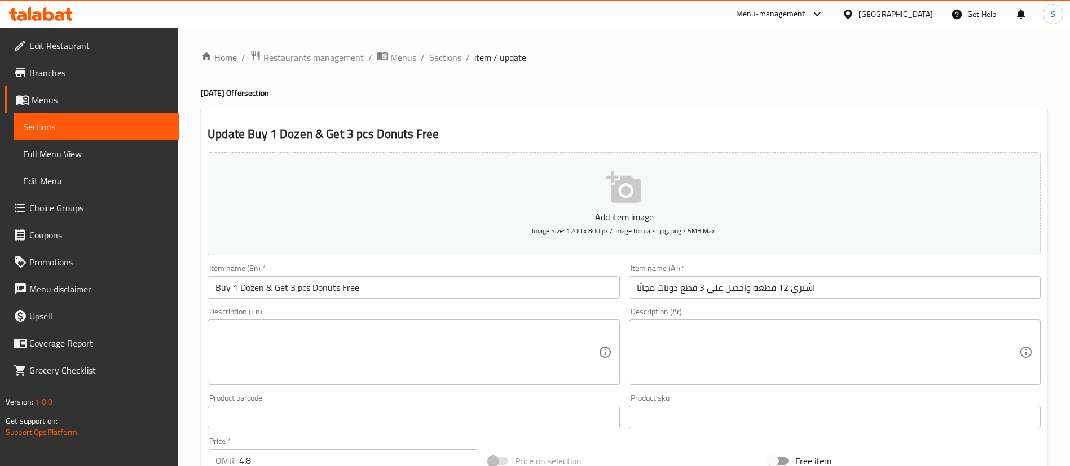
scroll to position [330, 0]
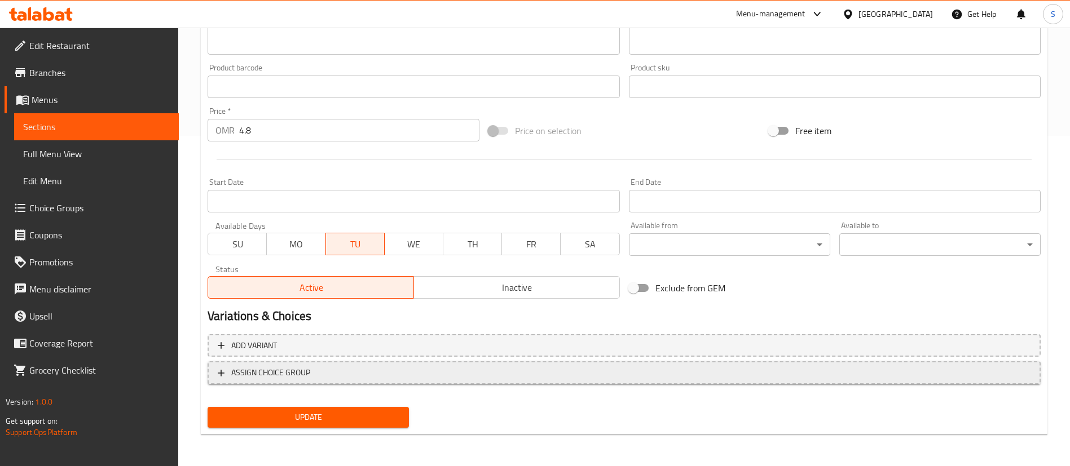
click at [346, 366] on span "ASSIGN CHOICE GROUP" at bounding box center [624, 373] width 812 height 14
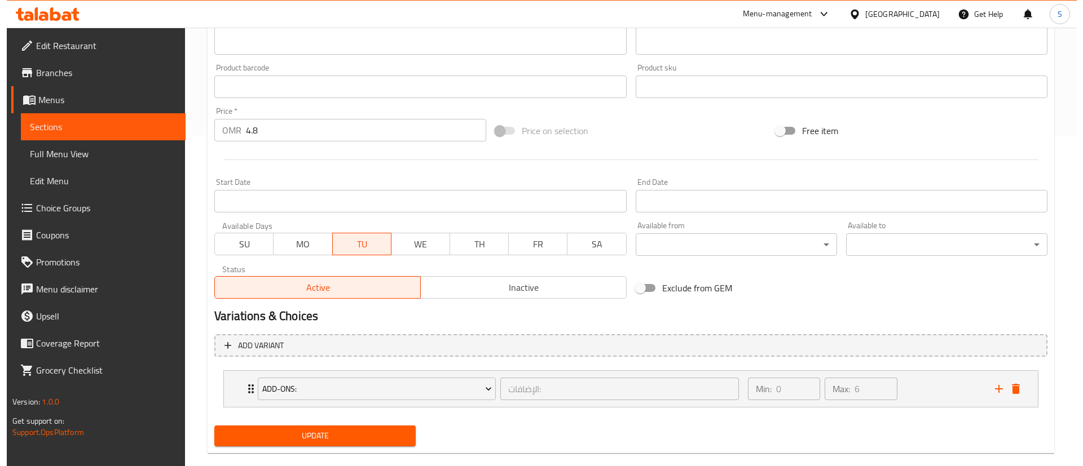
scroll to position [349, 0]
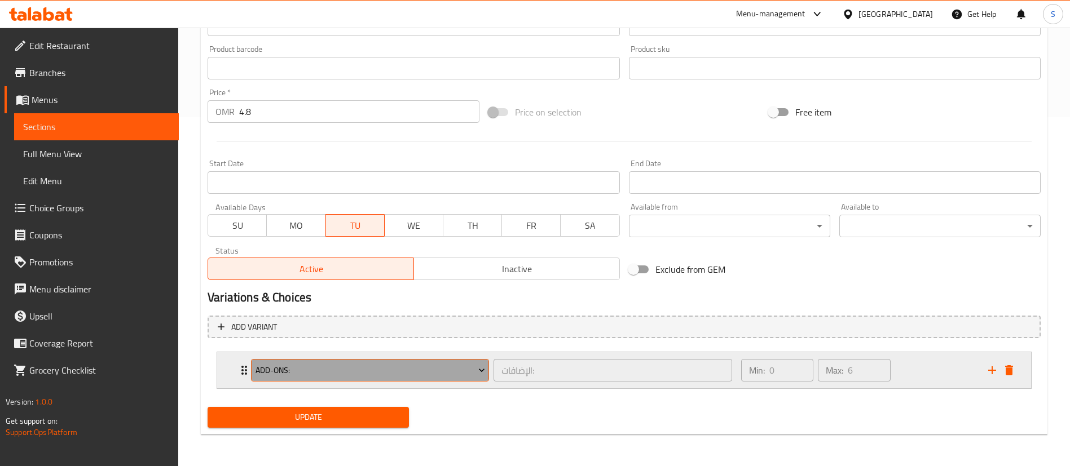
click at [416, 373] on span "Add-ons:" at bounding box center [369, 371] width 229 height 14
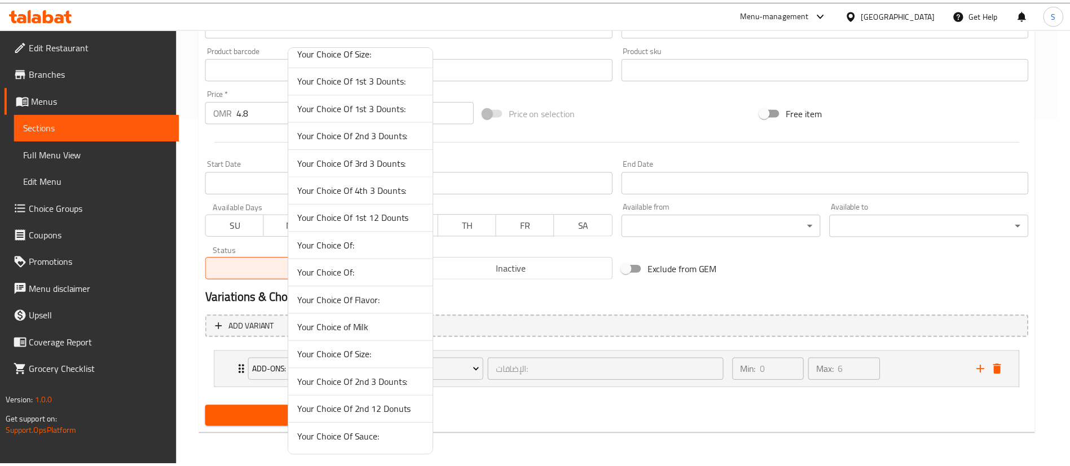
scroll to position [0, 0]
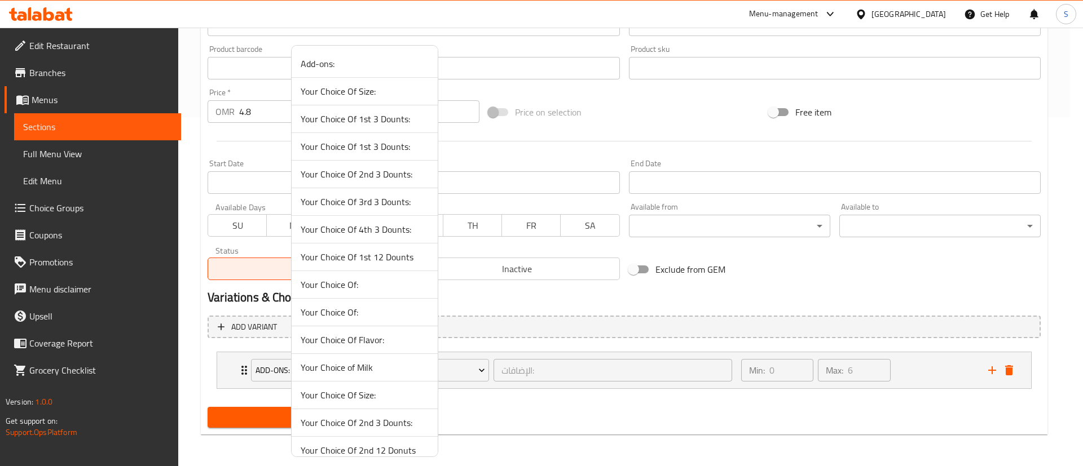
click at [393, 145] on span "Your Choice Of 1st 3 Dounts:" at bounding box center [365, 147] width 128 height 14
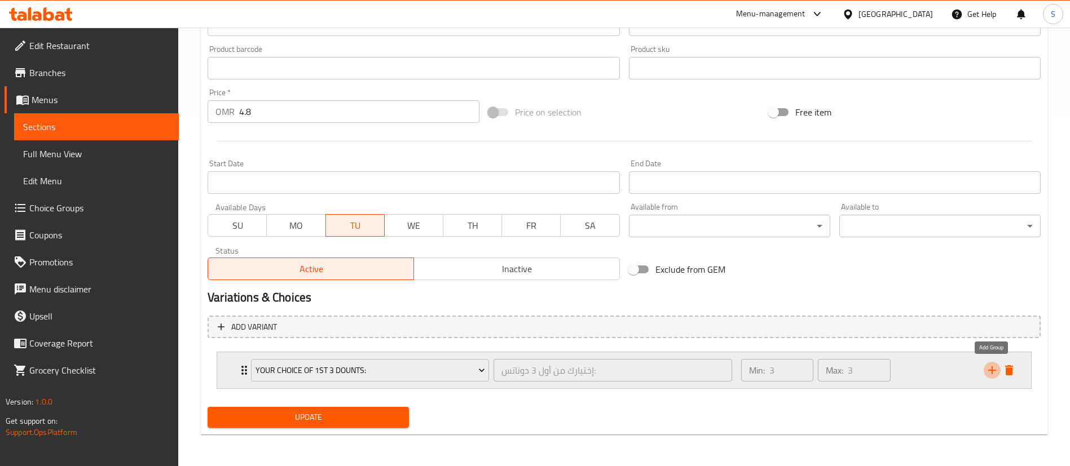
click at [995, 363] on button "add" at bounding box center [991, 370] width 17 height 17
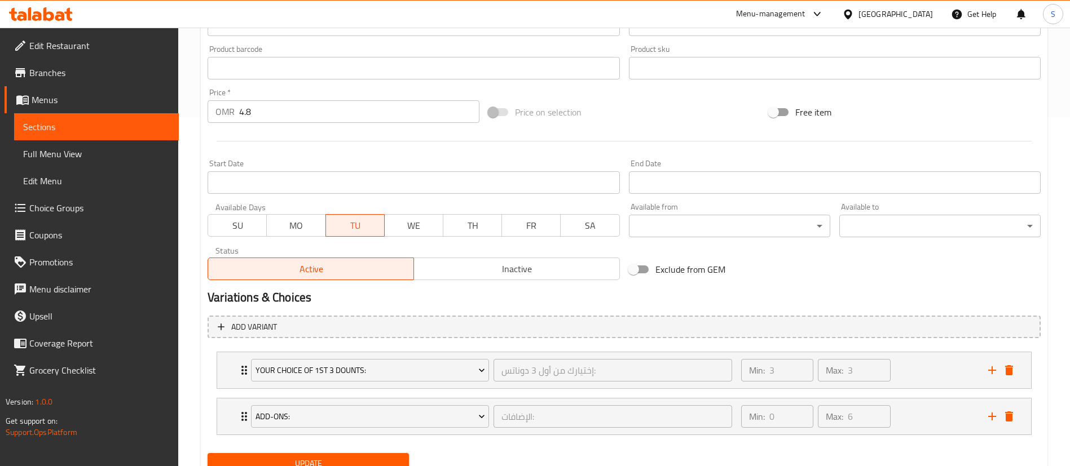
scroll to position [395, 0]
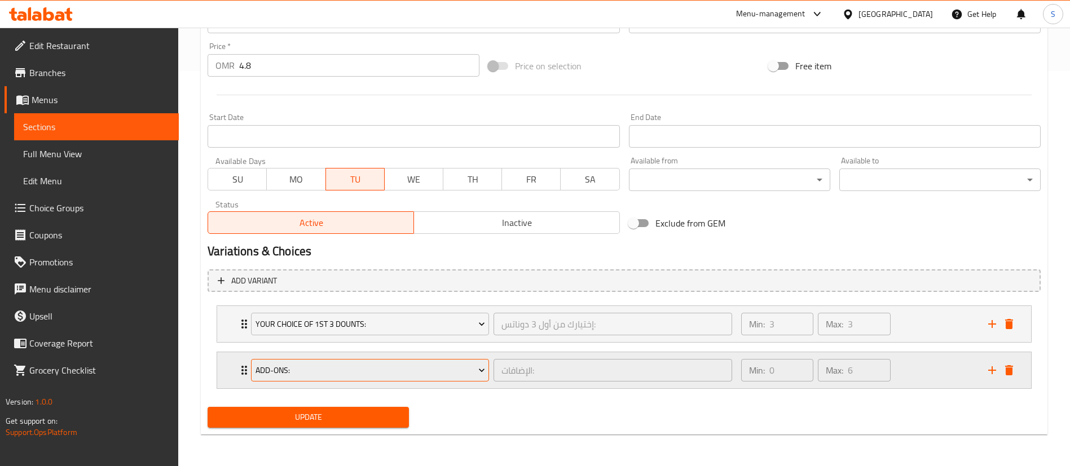
click at [414, 371] on span "Add-ons:" at bounding box center [369, 371] width 229 height 14
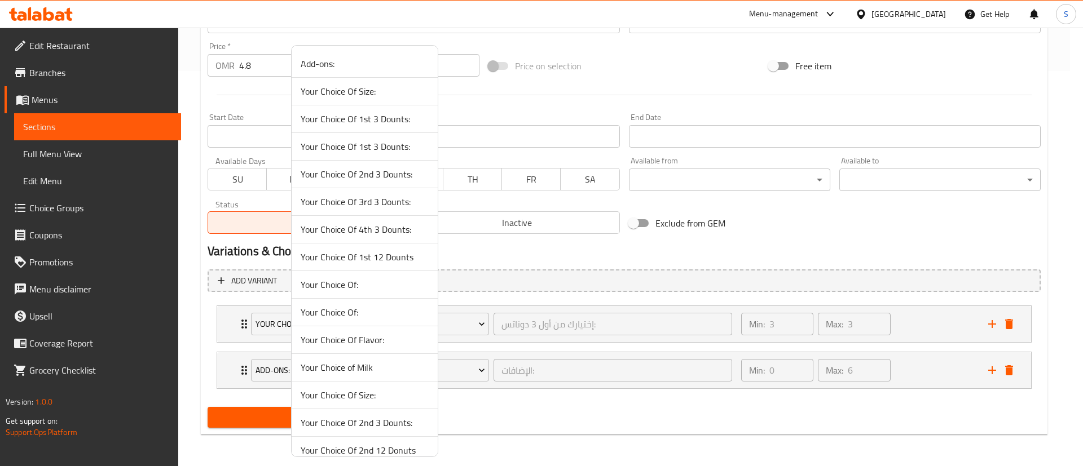
click at [389, 167] on span "Your Choice Of 2nd 3 Dounts:" at bounding box center [365, 174] width 128 height 14
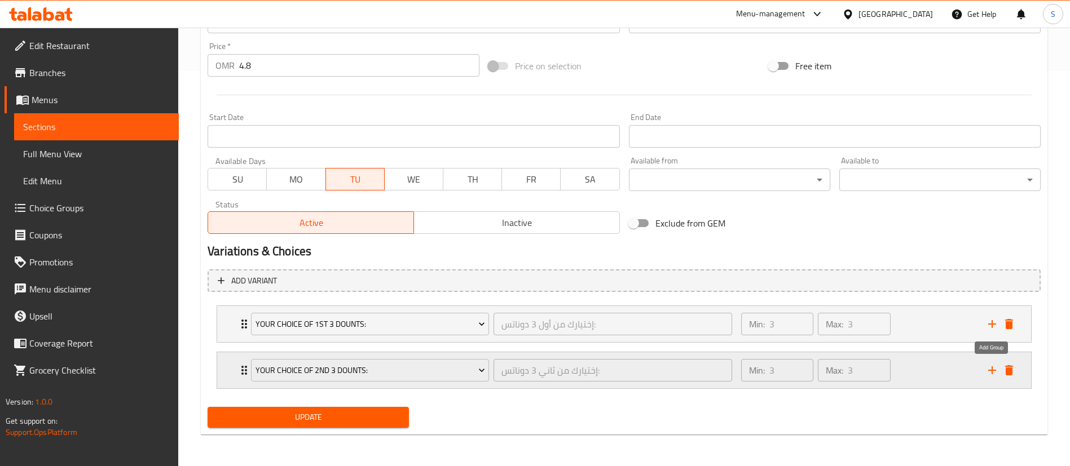
click at [991, 372] on icon "add" at bounding box center [992, 370] width 8 height 8
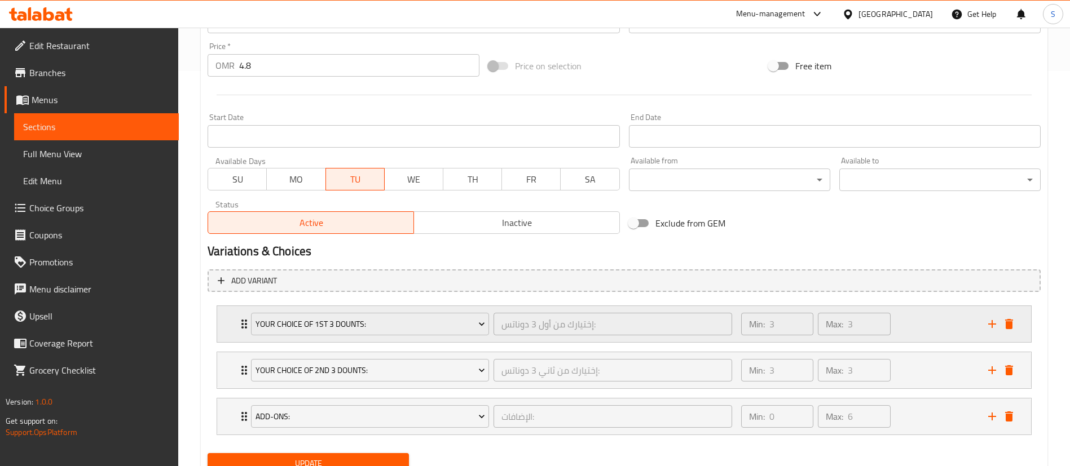
scroll to position [441, 0]
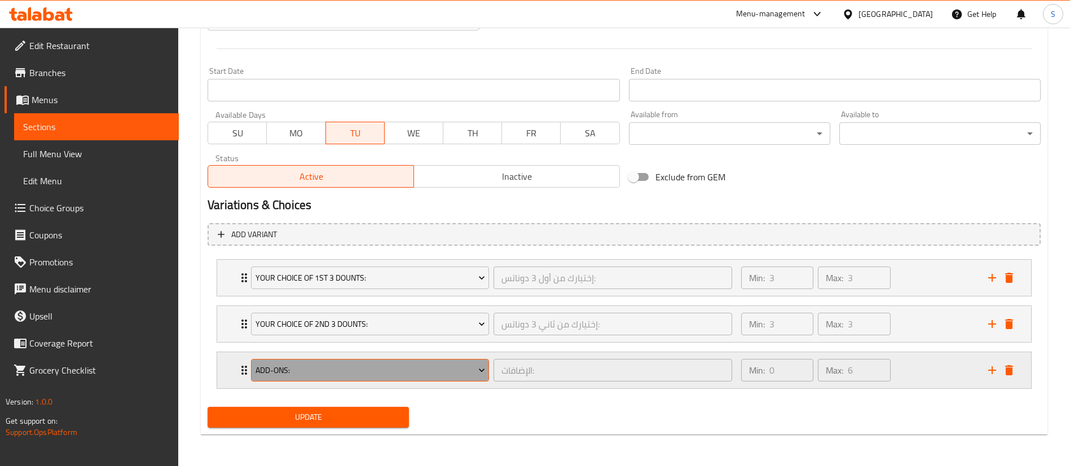
click at [383, 364] on span "Add-ons:" at bounding box center [369, 371] width 229 height 14
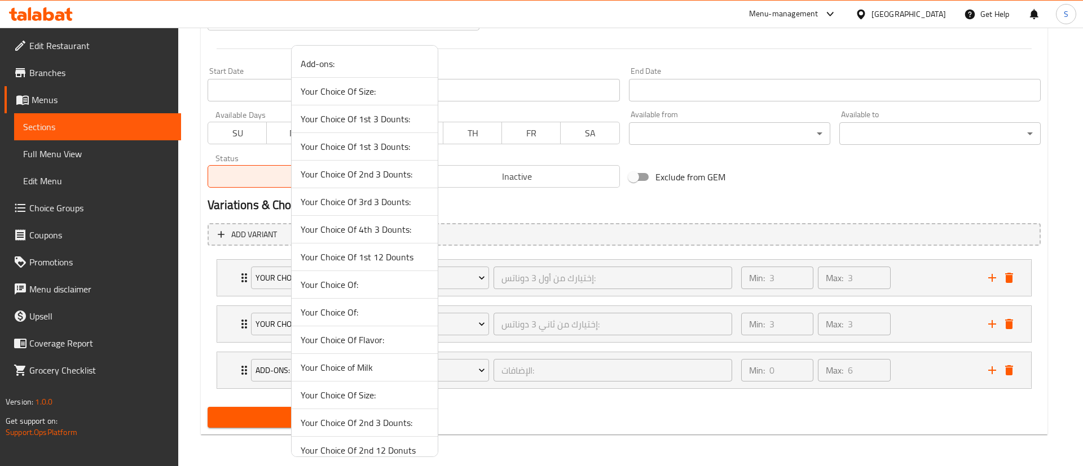
click at [362, 204] on span "Your Choice Of 3rd 3 Dounts:" at bounding box center [365, 202] width 128 height 14
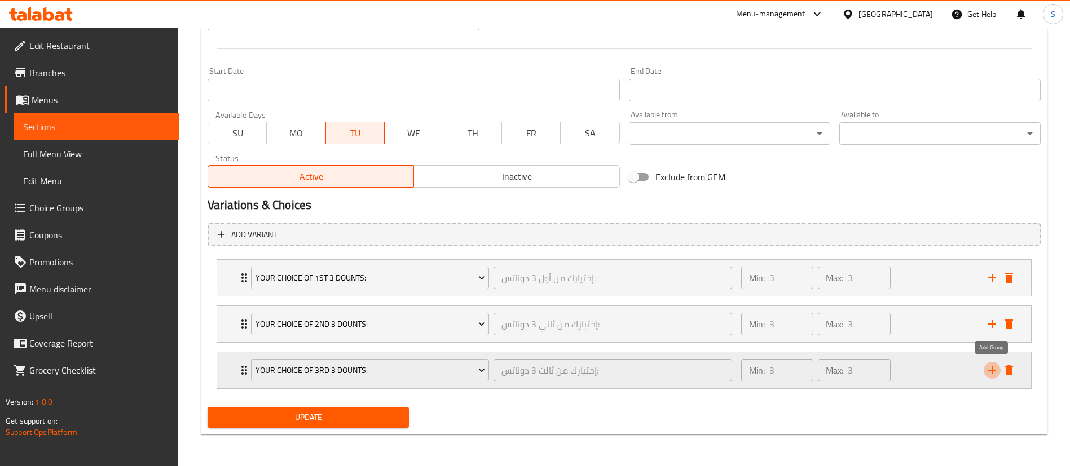
click at [993, 366] on icon "add" at bounding box center [992, 371] width 14 height 14
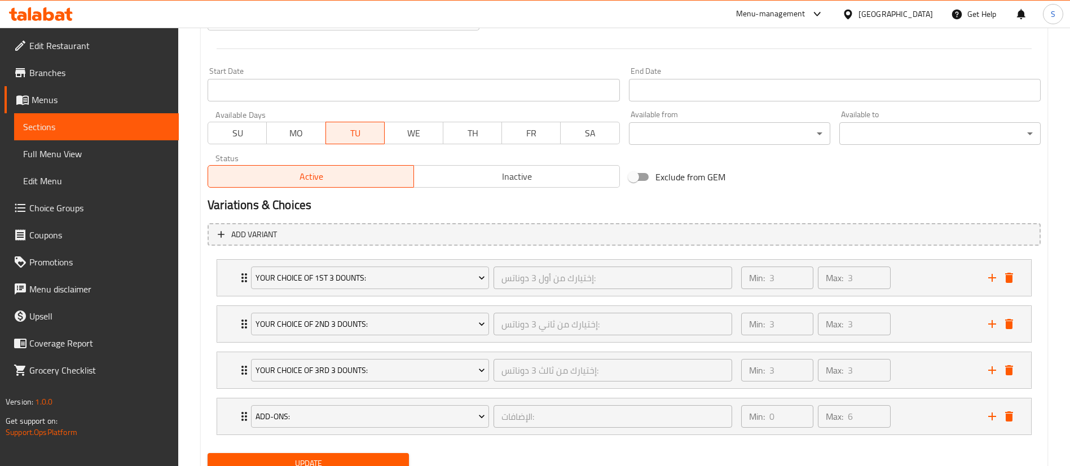
scroll to position [488, 0]
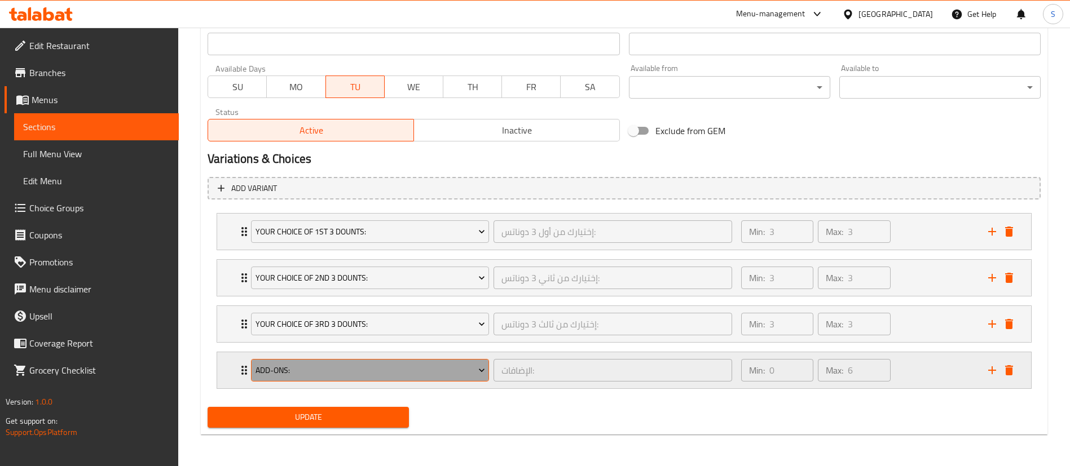
click at [410, 372] on span "Add-ons:" at bounding box center [369, 371] width 229 height 14
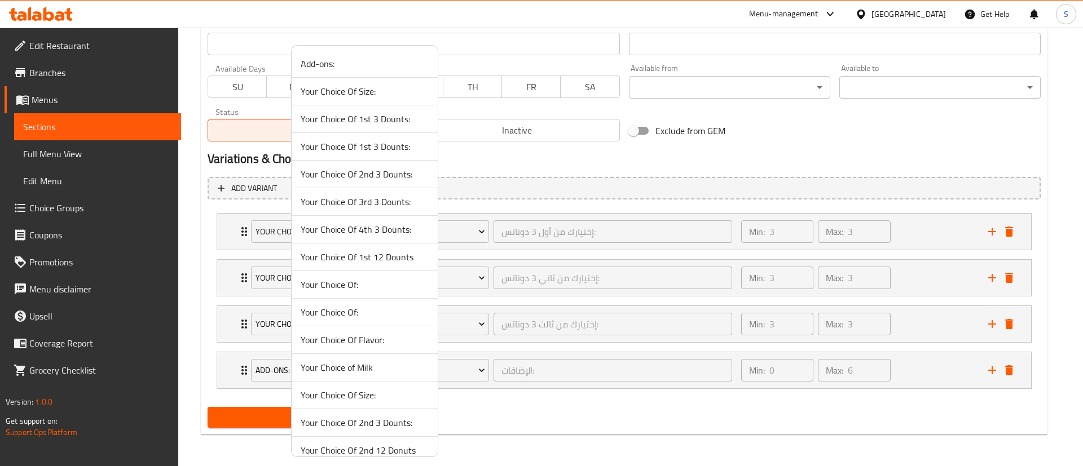
click at [367, 233] on span "Your Choice Of 4th 3 Dounts:" at bounding box center [365, 230] width 128 height 14
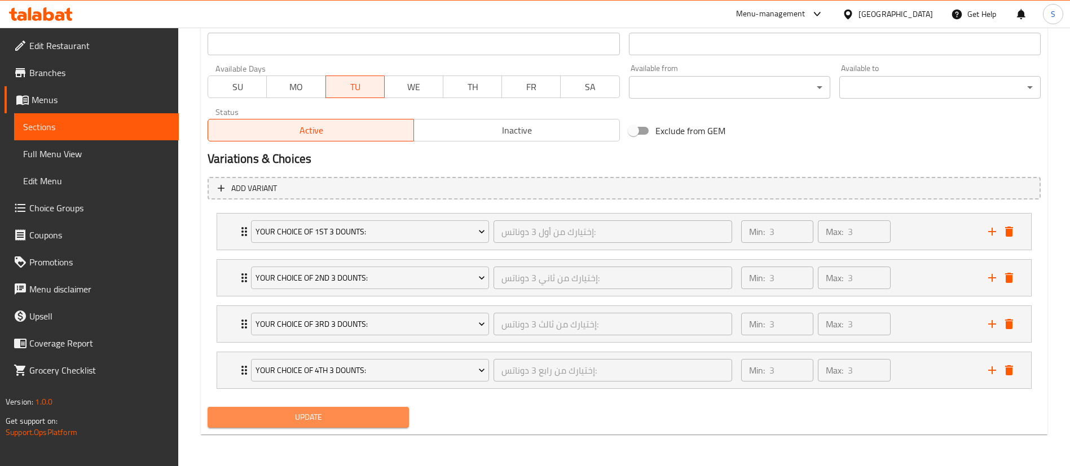
click at [320, 410] on span "Update" at bounding box center [308, 417] width 183 height 14
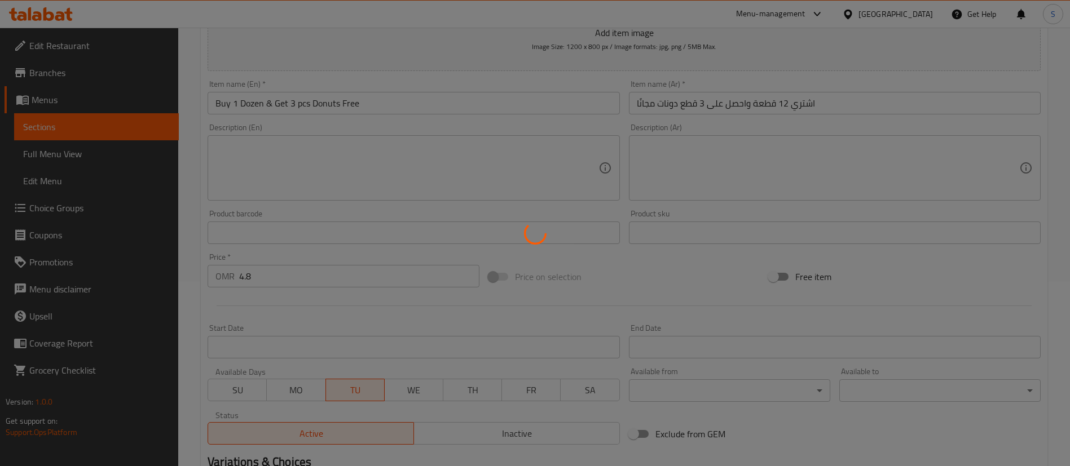
scroll to position [0, 0]
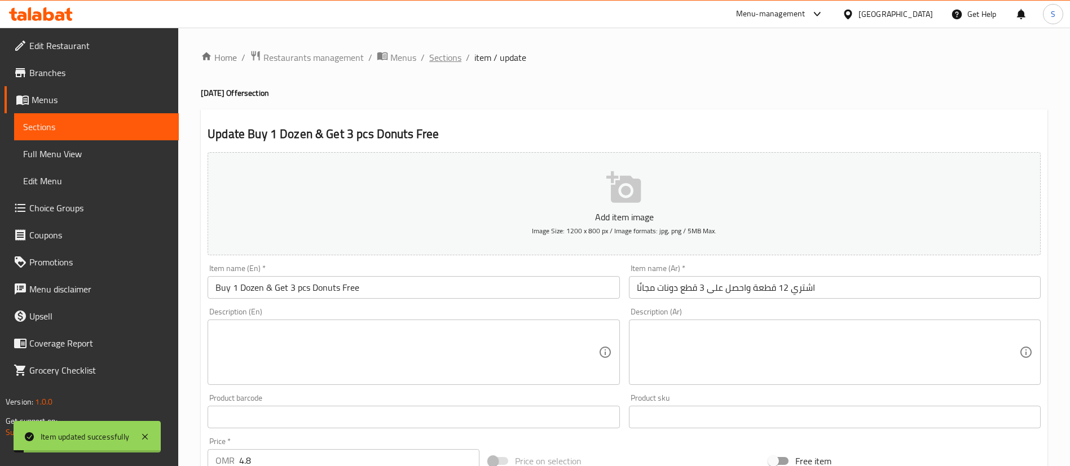
click at [445, 55] on span "Sections" at bounding box center [445, 58] width 32 height 14
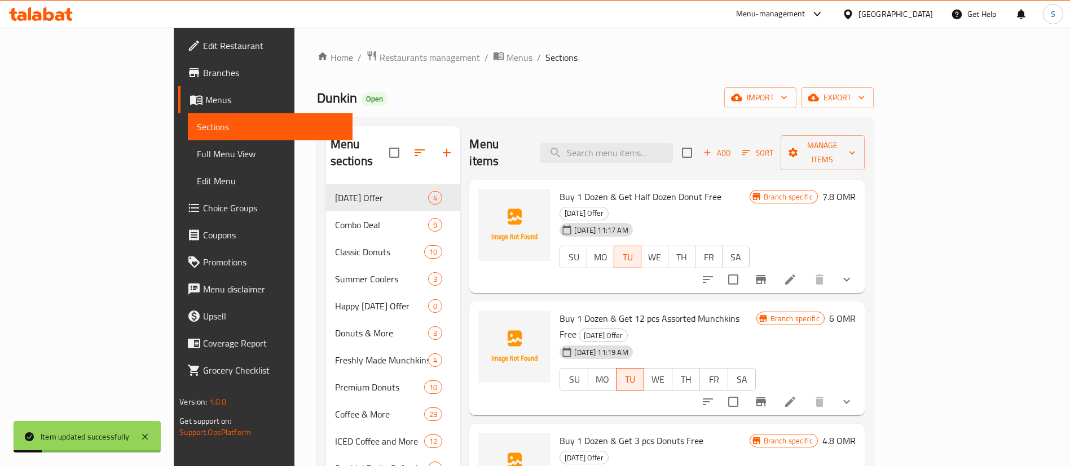
scroll to position [251, 0]
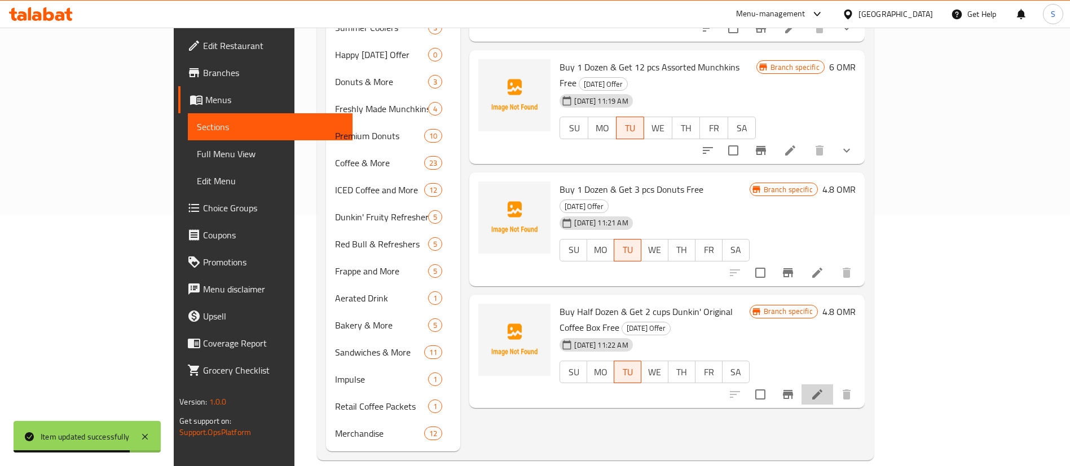
click at [833, 385] on li at bounding box center [817, 395] width 32 height 20
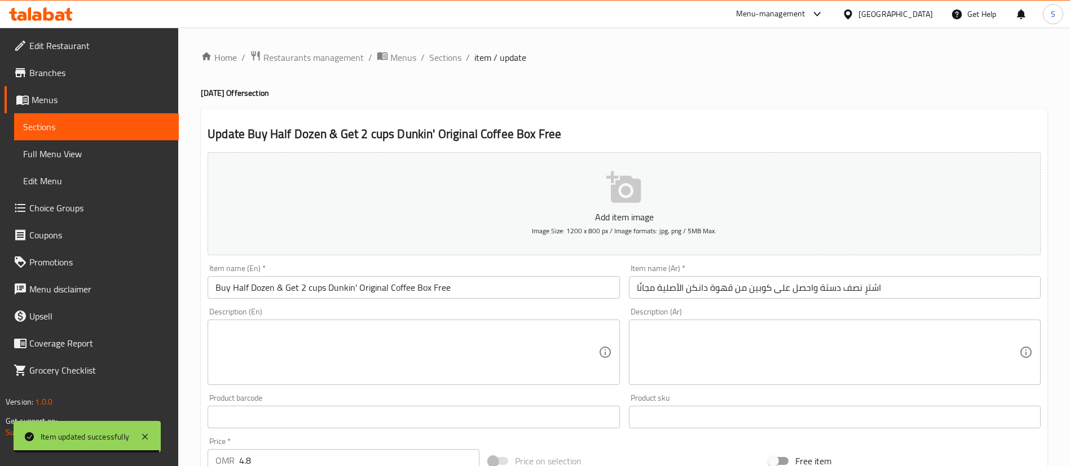
scroll to position [330, 0]
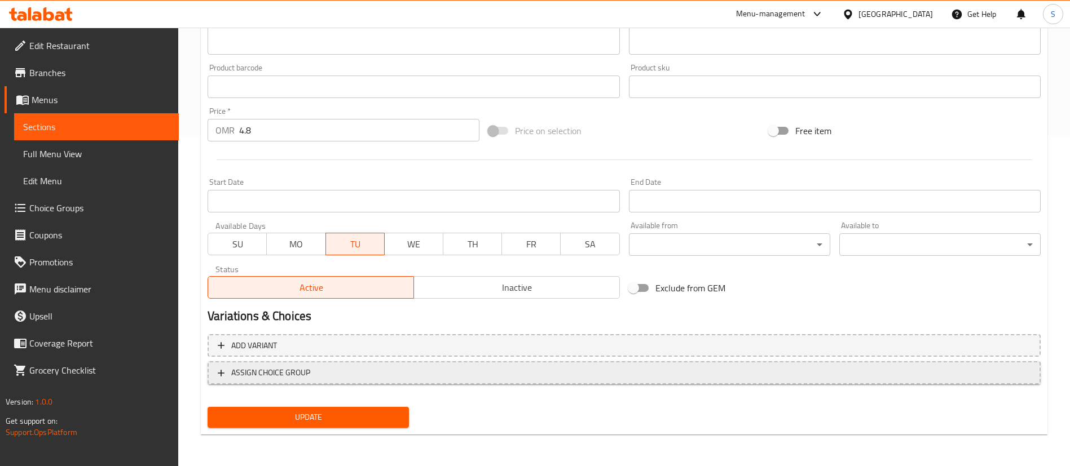
click at [365, 375] on span "ASSIGN CHOICE GROUP" at bounding box center [624, 373] width 812 height 14
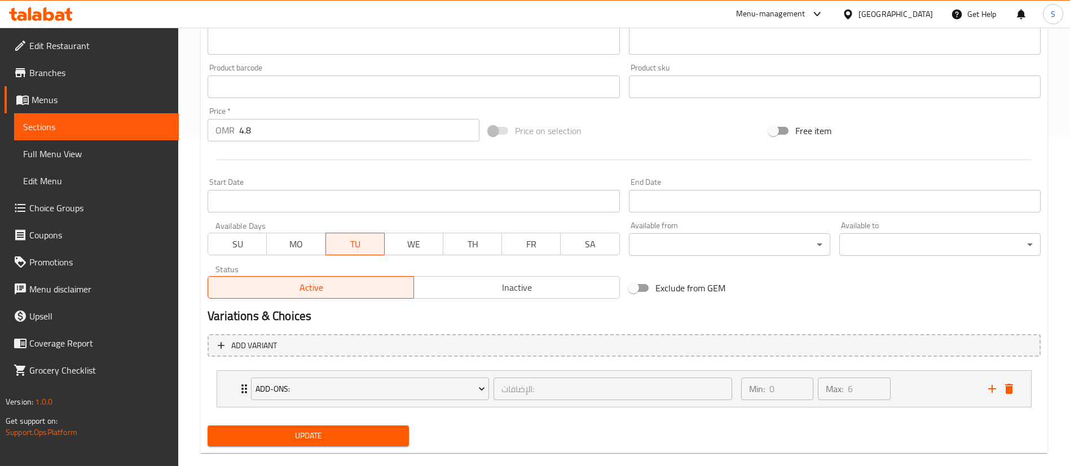
scroll to position [349, 0]
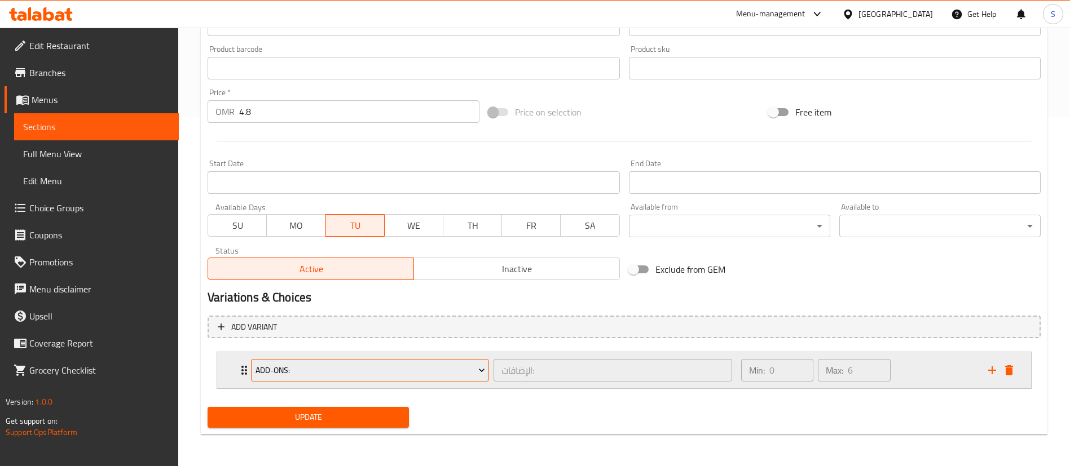
click at [436, 375] on span "Add-ons:" at bounding box center [369, 371] width 229 height 14
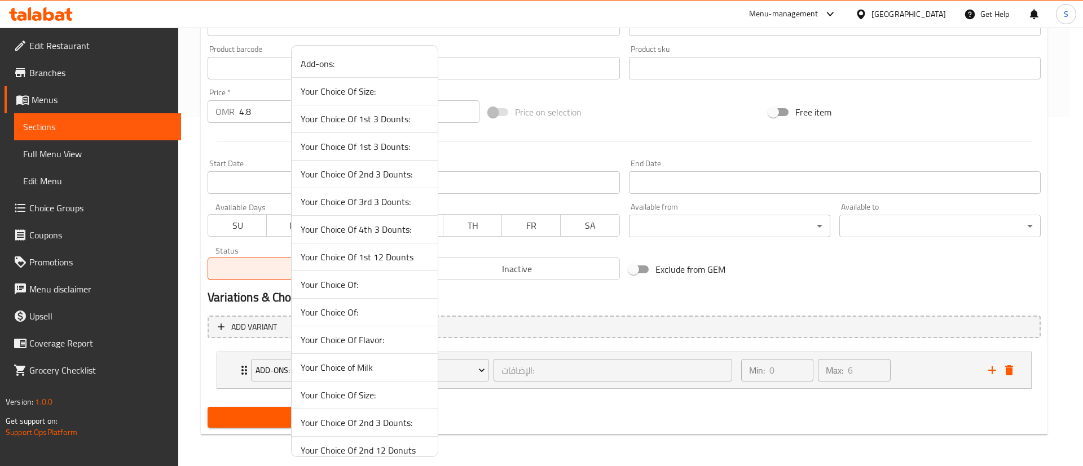
click at [385, 147] on span "Your Choice Of 1st 3 Dounts:" at bounding box center [365, 147] width 128 height 14
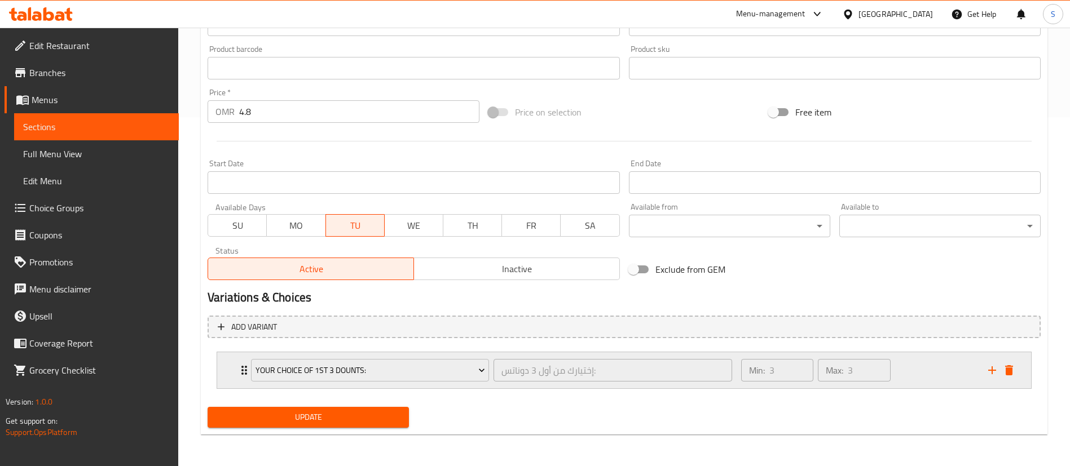
click at [991, 372] on icon "add" at bounding box center [992, 371] width 14 height 14
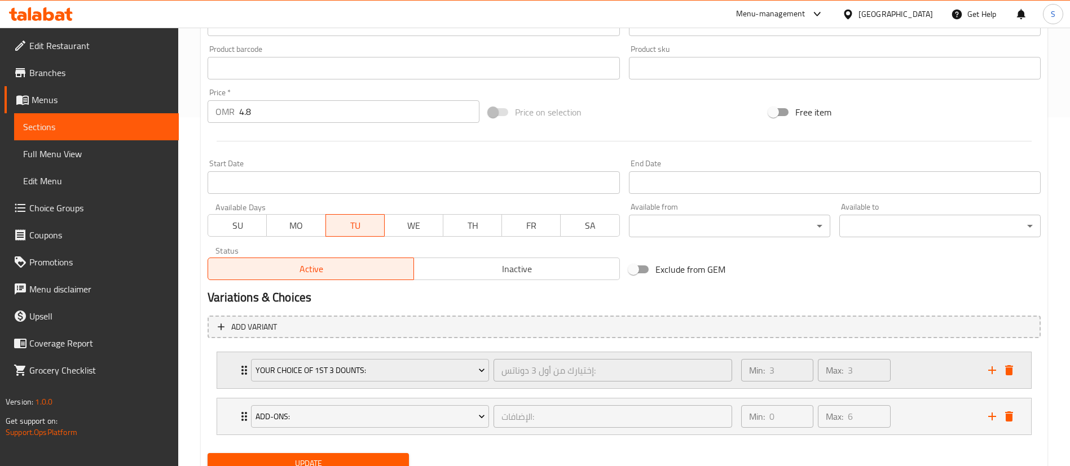
scroll to position [395, 0]
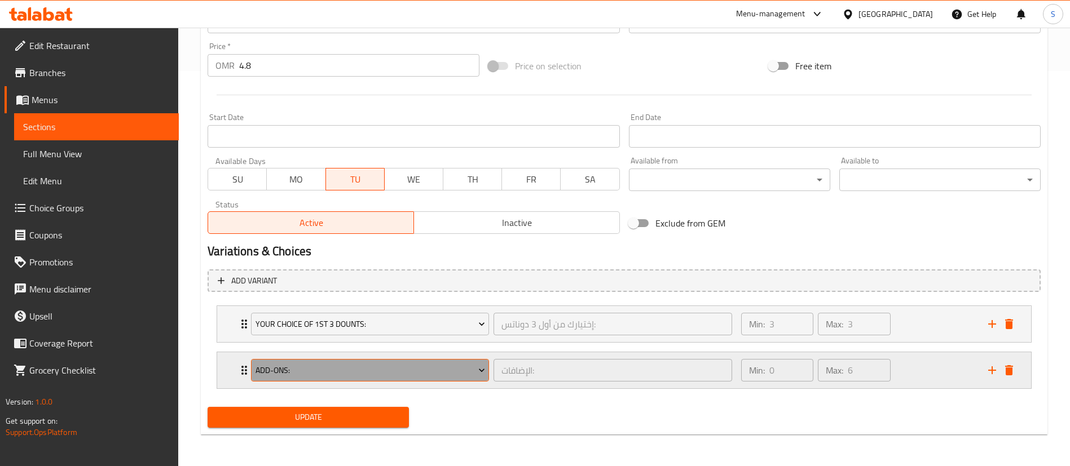
click at [395, 369] on span "Add-ons:" at bounding box center [369, 371] width 229 height 14
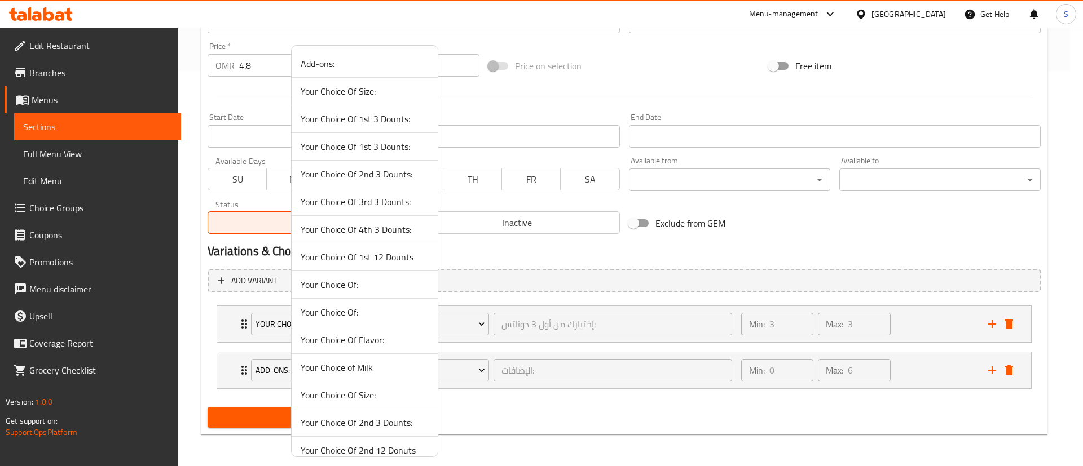
click at [383, 178] on span "Your Choice Of 2nd 3 Dounts:" at bounding box center [365, 174] width 128 height 14
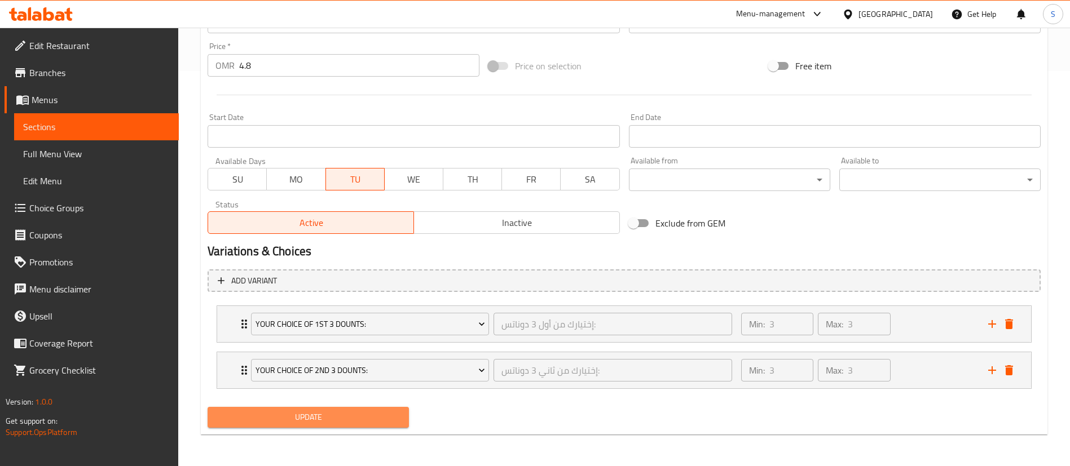
click at [345, 420] on span "Update" at bounding box center [308, 417] width 183 height 14
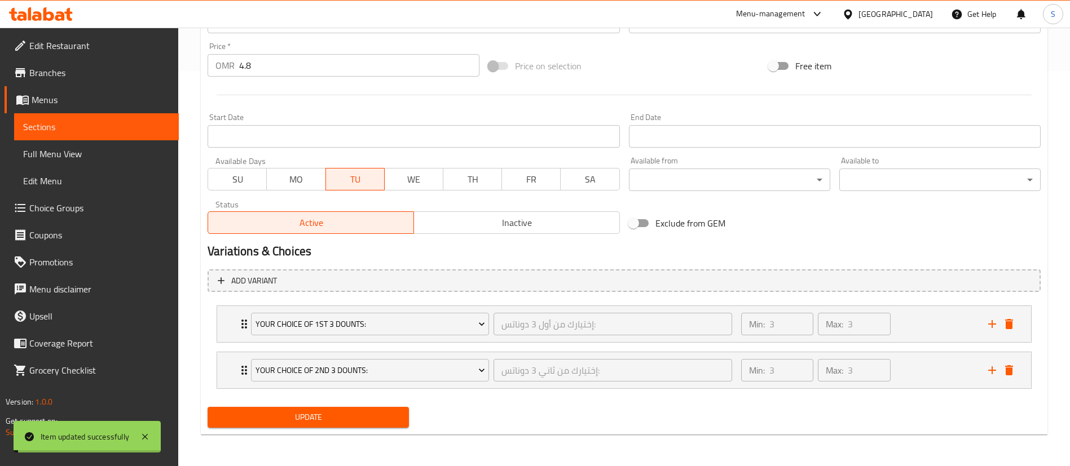
scroll to position [0, 0]
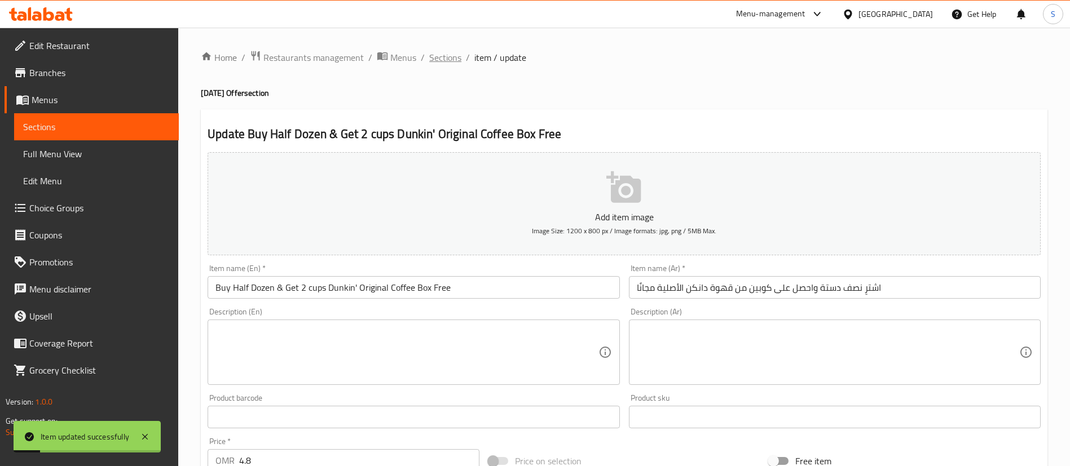
click at [438, 59] on span "Sections" at bounding box center [445, 58] width 32 height 14
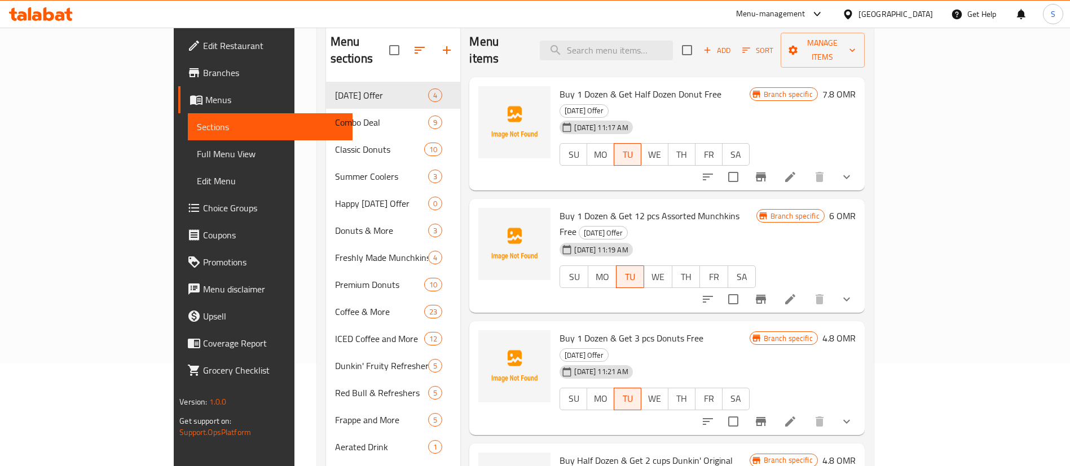
scroll to position [251, 0]
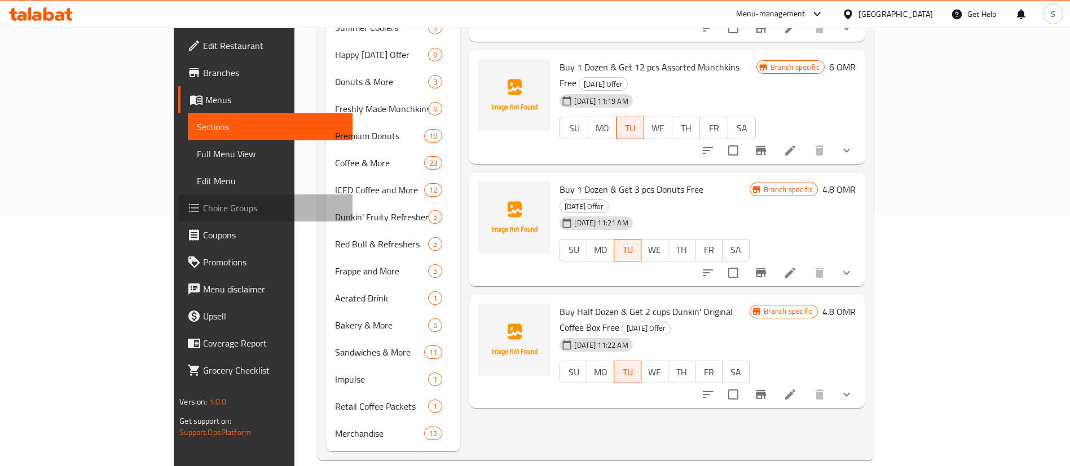
click at [203, 203] on span "Choice Groups" at bounding box center [273, 208] width 140 height 14
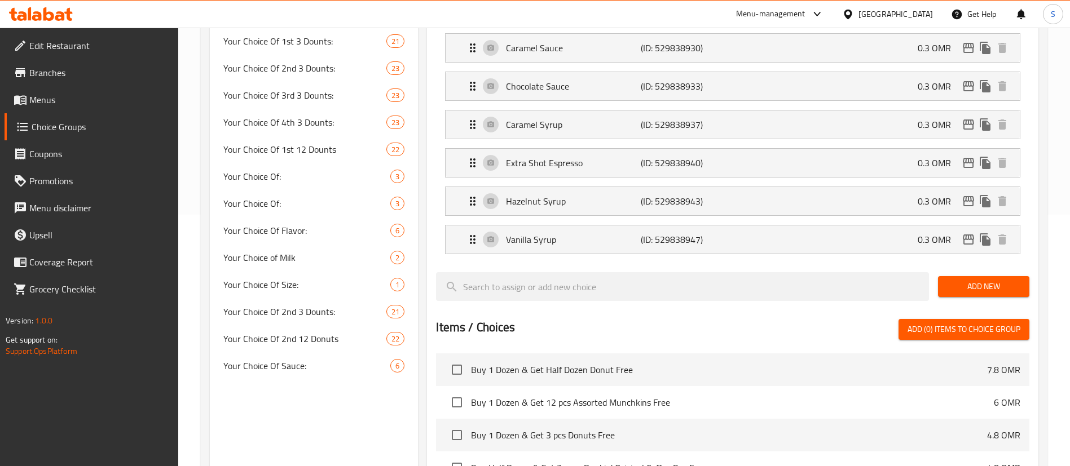
scroll to position [160, 0]
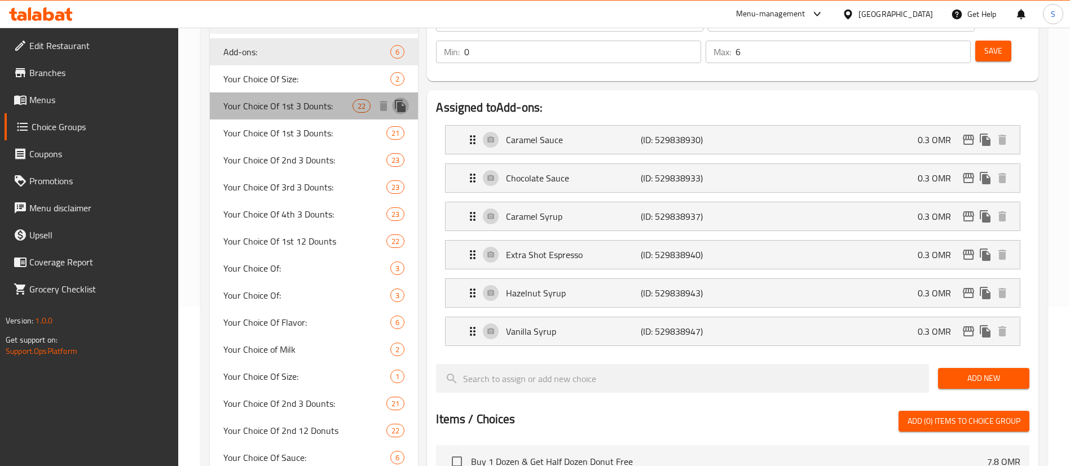
click at [400, 106] on icon "duplicate" at bounding box center [400, 106] width 11 height 12
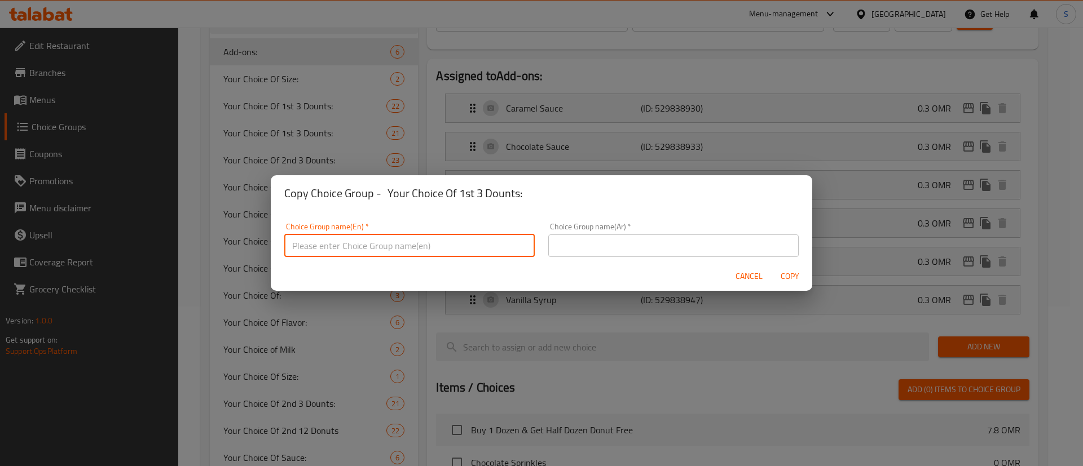
click at [383, 250] on input "text" at bounding box center [409, 246] width 250 height 23
click at [383, 250] on input "Your Choice of Free Dounts:" at bounding box center [409, 246] width 250 height 23
type input "Your Choice of Free Dounts:"
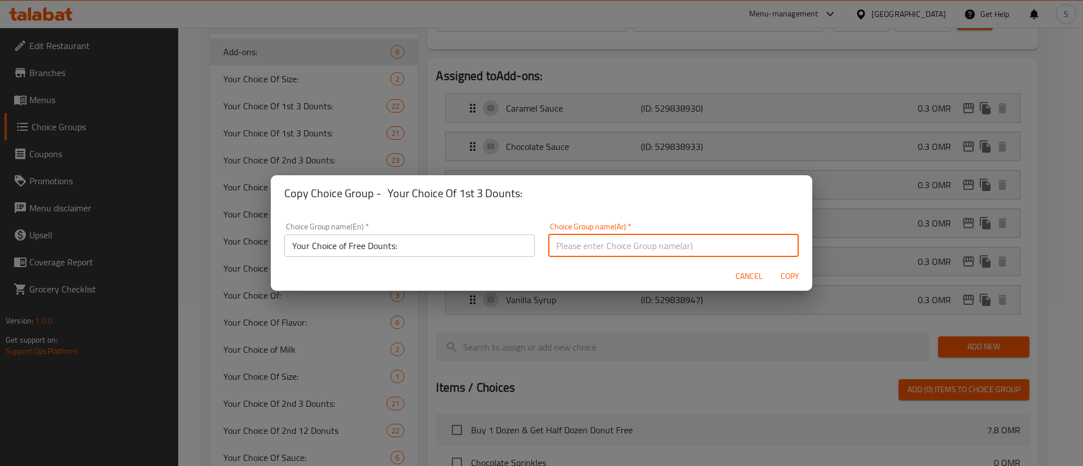
click at [588, 246] on input "text" at bounding box center [673, 246] width 250 height 23
paste input "اختيارك من الدونتس المجانية:"
type input "اختيارك من الدونتس المجانية:"
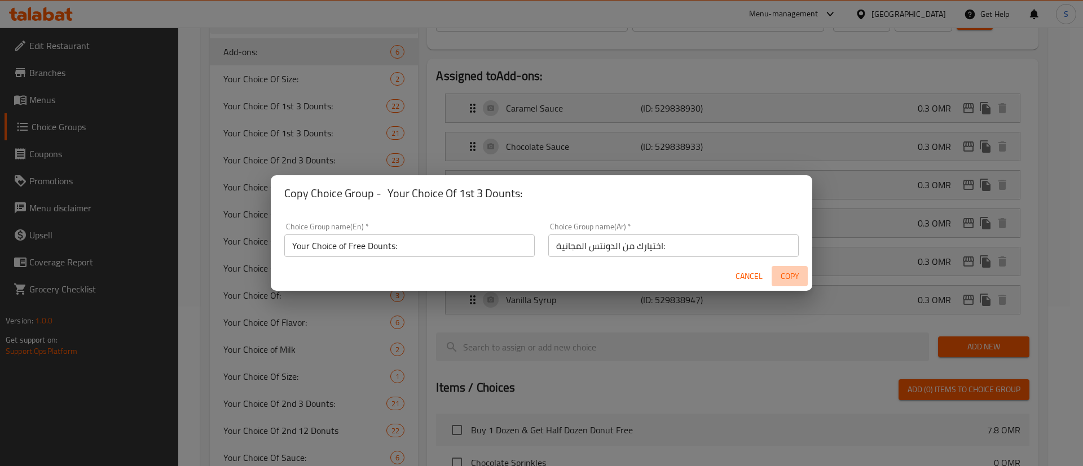
click at [794, 274] on span "Copy" at bounding box center [789, 277] width 27 height 14
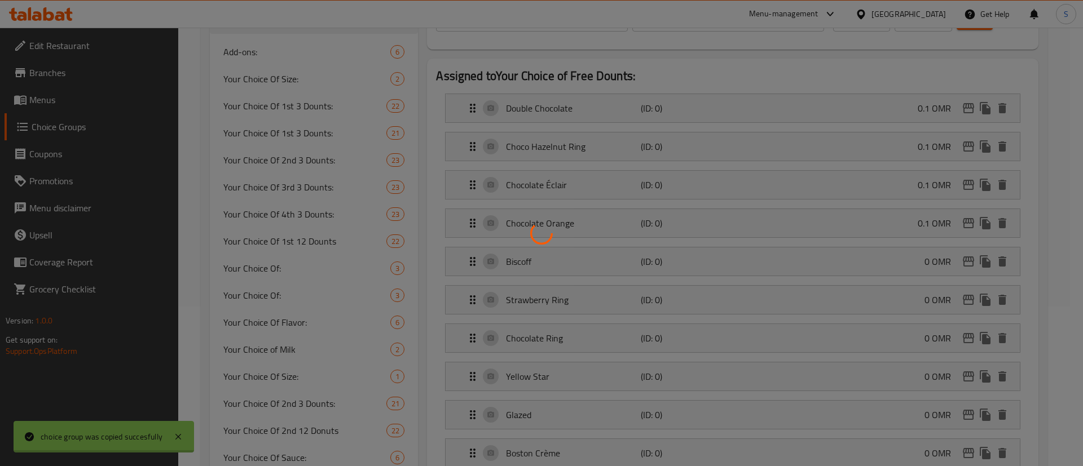
type input "Your Choice of Free Dounts:"
type input "اختيارك من الدونتس المجانية:"
type input "3"
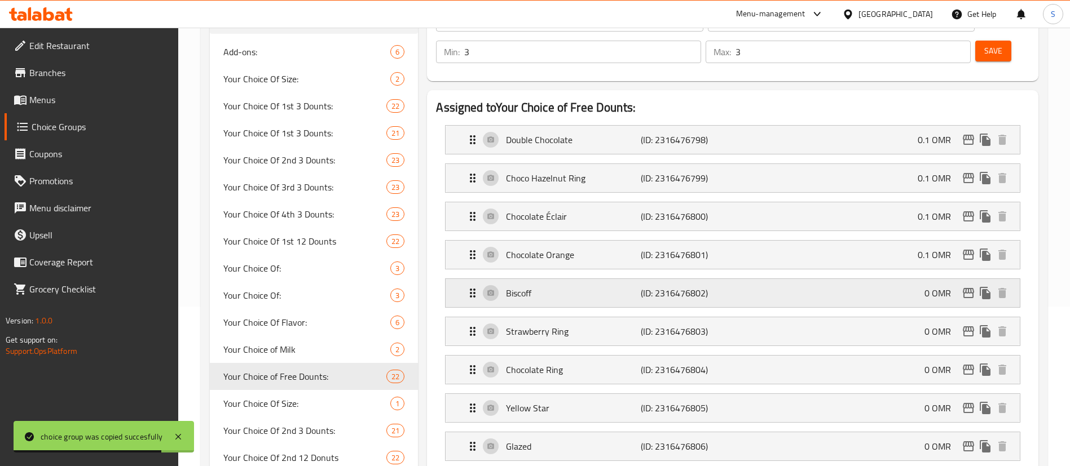
scroll to position [0, 0]
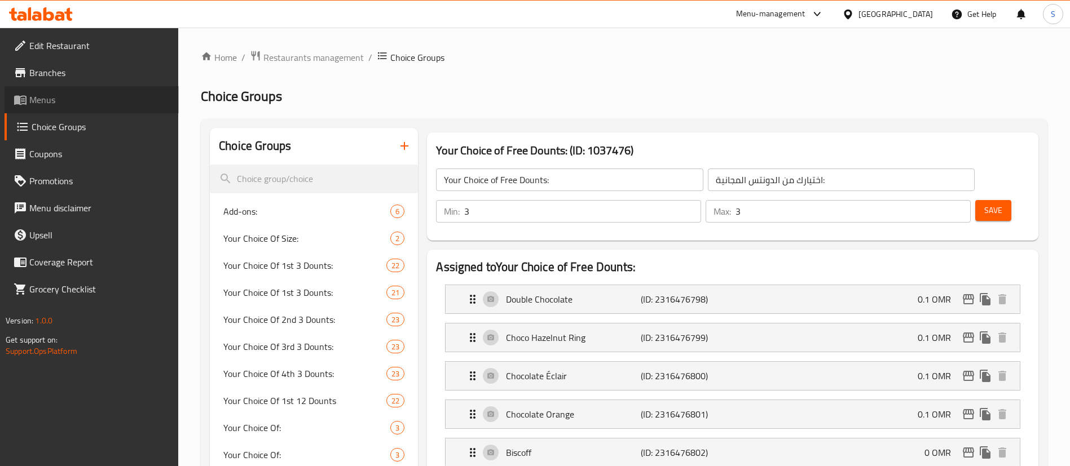
click at [63, 100] on span "Menus" at bounding box center [99, 100] width 140 height 14
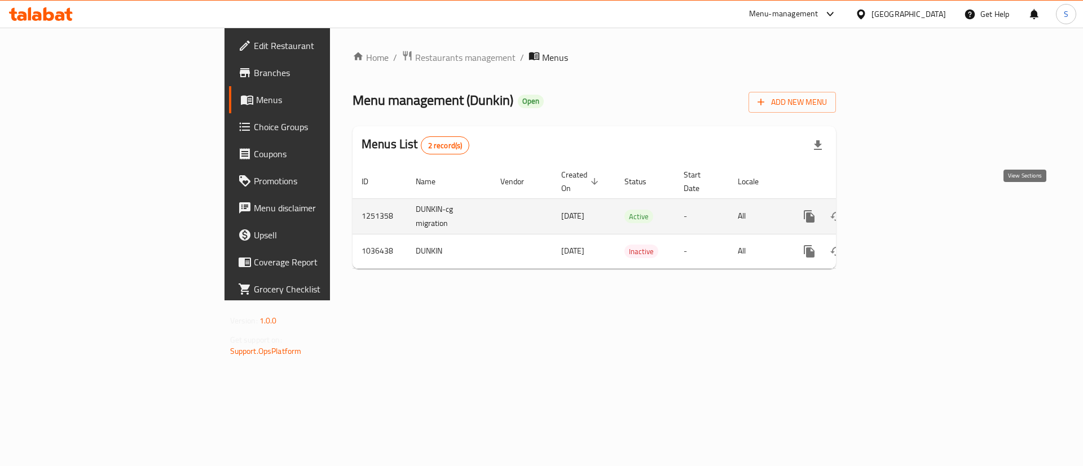
click at [895, 211] on icon "enhanced table" at bounding box center [890, 216] width 10 height 10
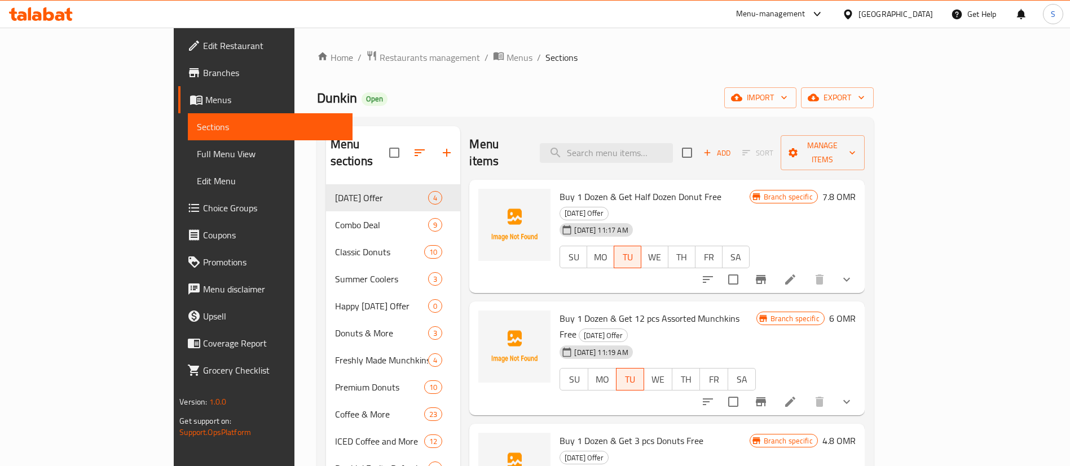
scroll to position [251, 0]
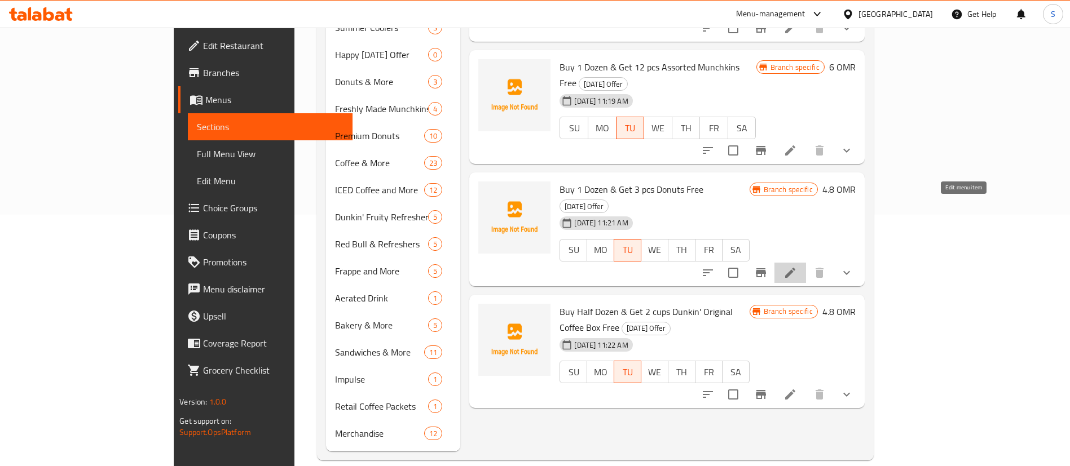
click at [795, 268] on icon at bounding box center [790, 273] width 10 height 10
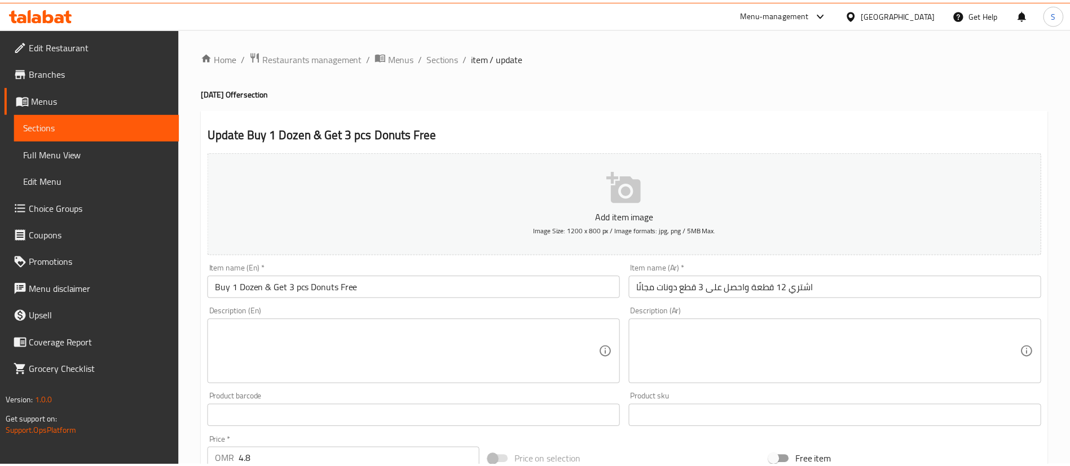
scroll to position [488, 0]
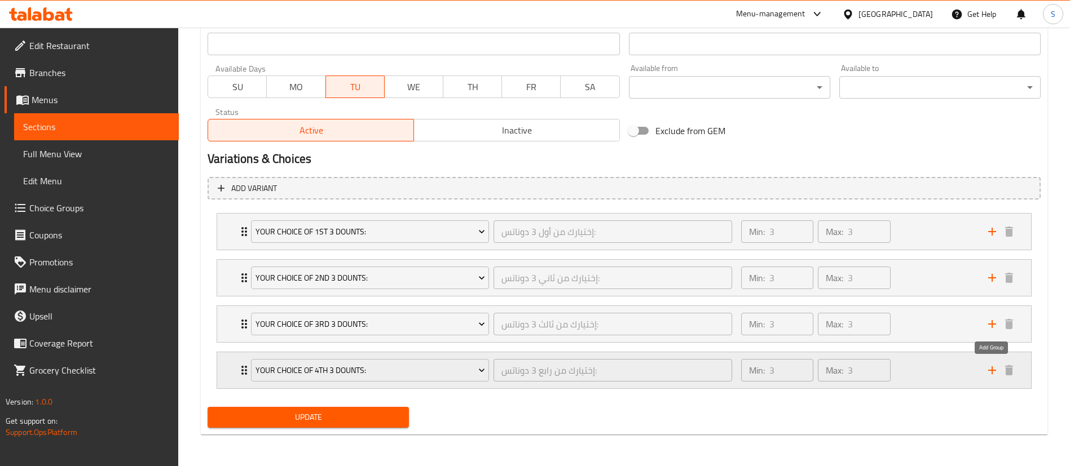
click at [995, 365] on icon "add" at bounding box center [992, 371] width 14 height 14
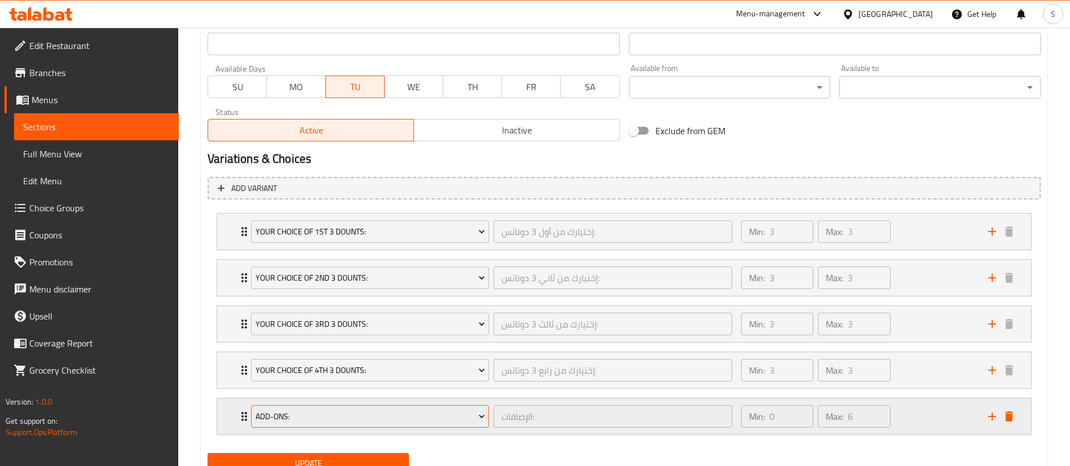
scroll to position [534, 0]
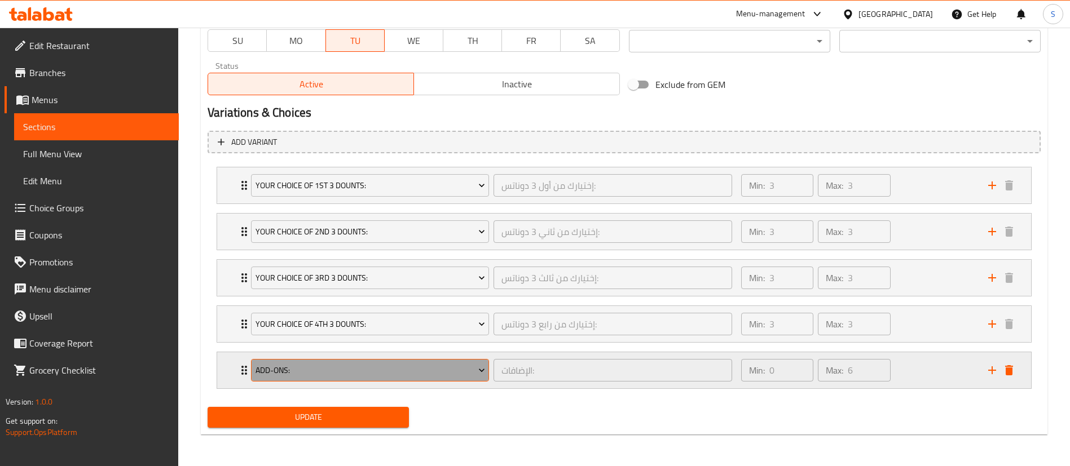
click at [356, 368] on span "Add-ons:" at bounding box center [369, 371] width 229 height 14
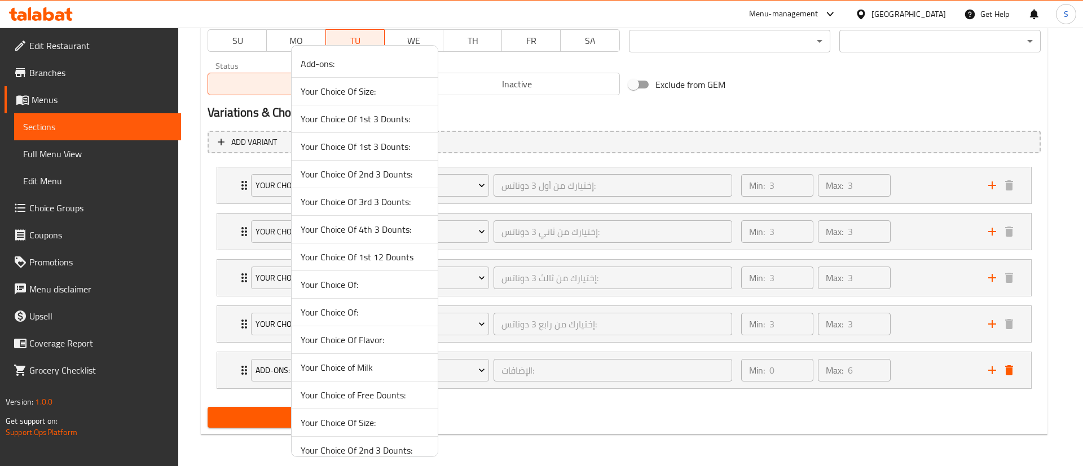
click at [379, 394] on span "Your Choice of Free Dounts:" at bounding box center [365, 395] width 128 height 14
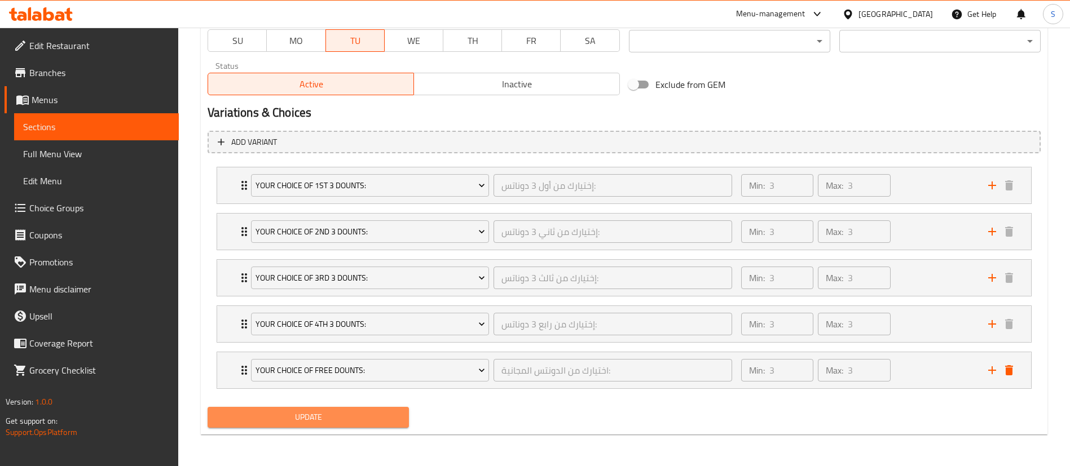
click at [329, 415] on span "Update" at bounding box center [308, 417] width 183 height 14
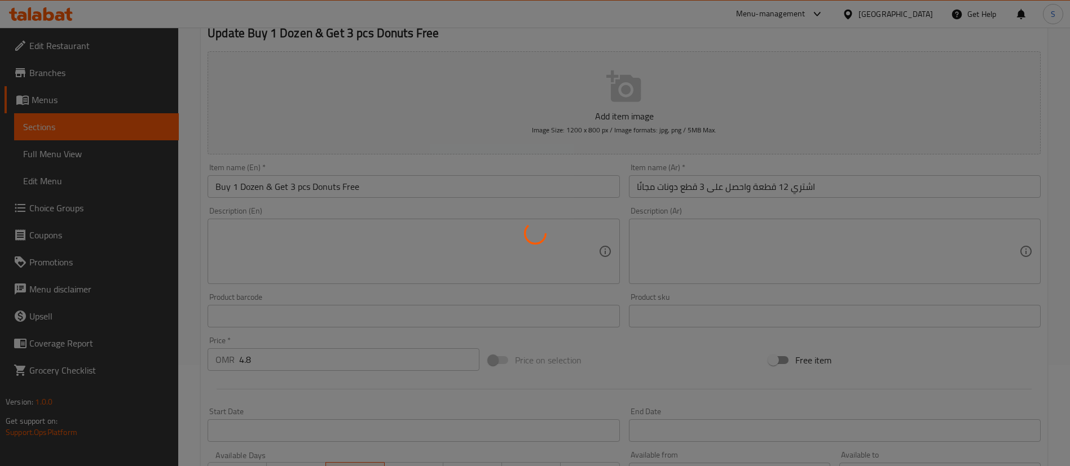
scroll to position [0, 0]
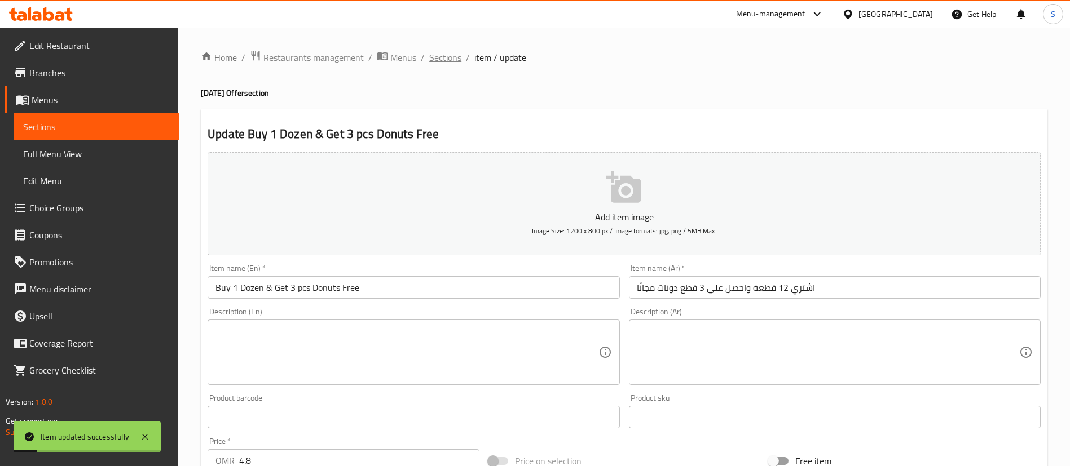
click at [441, 59] on span "Sections" at bounding box center [445, 58] width 32 height 14
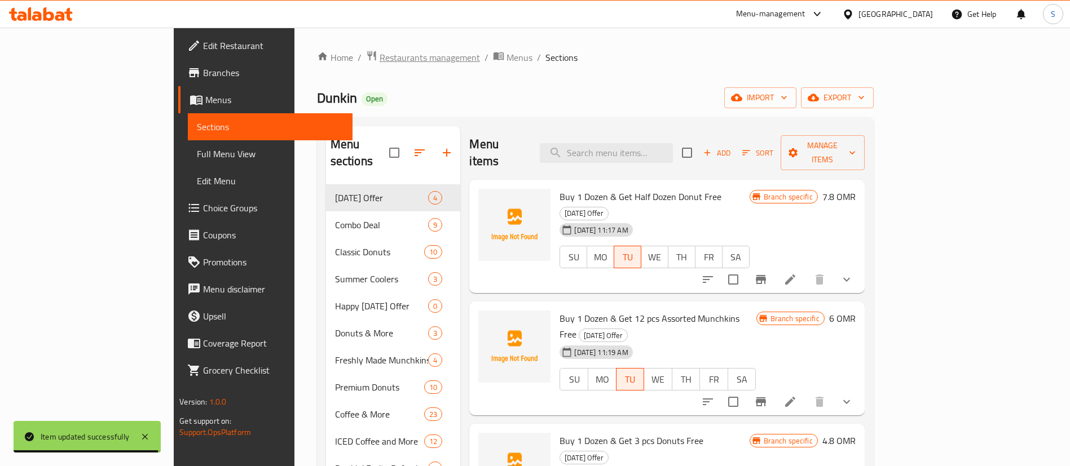
click at [379, 56] on span "Restaurants management" at bounding box center [429, 58] width 100 height 14
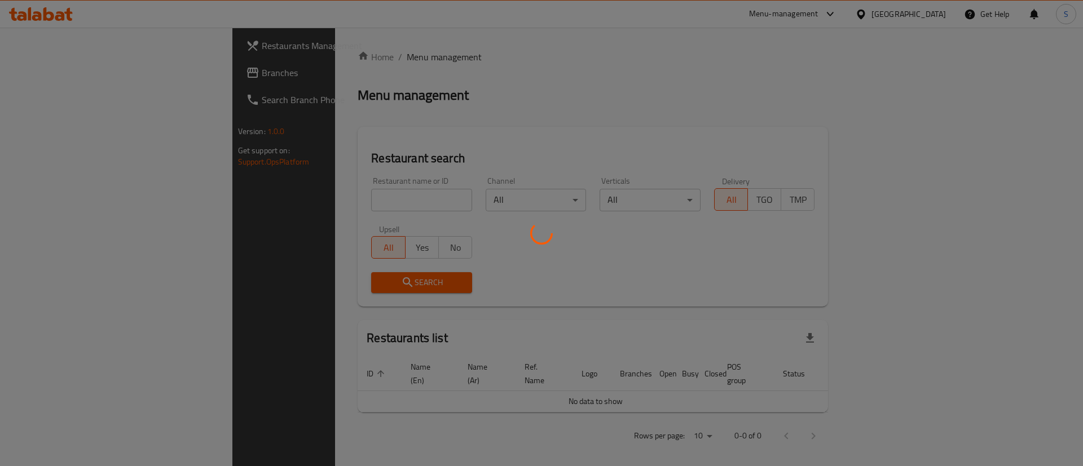
click at [325, 204] on div at bounding box center [541, 233] width 1083 height 466
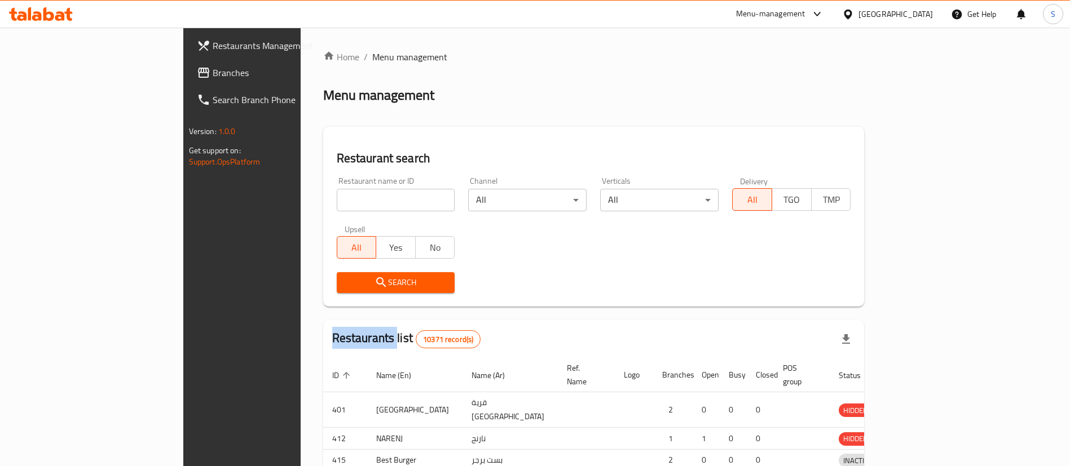
click at [325, 204] on div at bounding box center [535, 233] width 1070 height 466
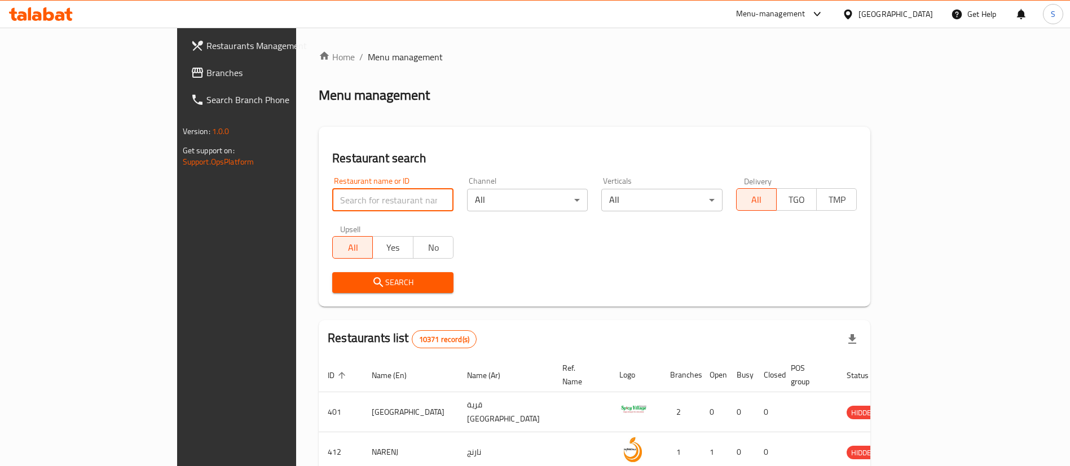
click at [332, 202] on input "search" at bounding box center [392, 200] width 121 height 23
type input "dunkin"
click button "Search" at bounding box center [392, 282] width 121 height 21
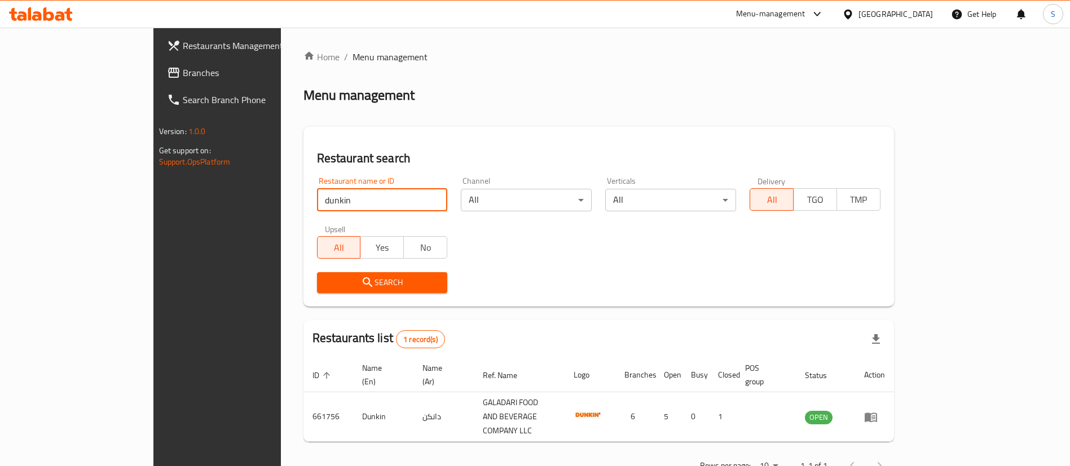
scroll to position [15, 0]
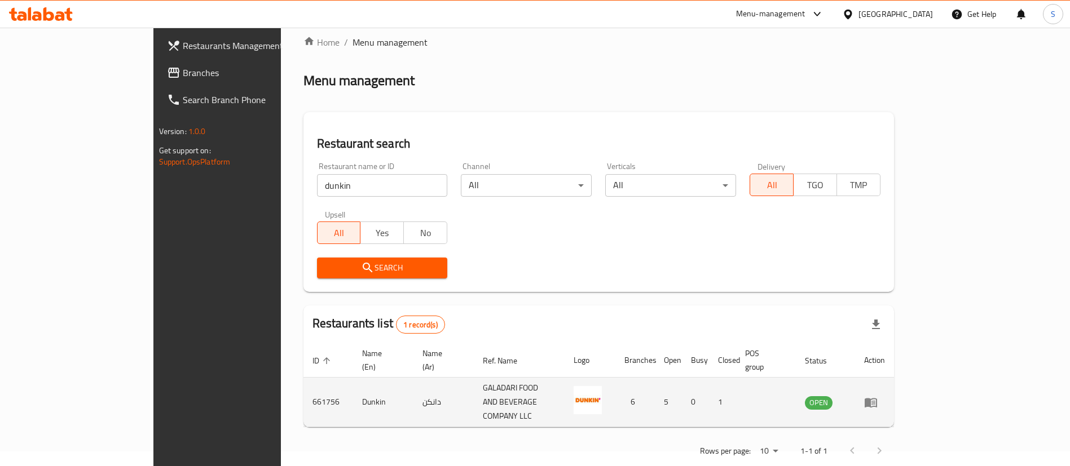
click at [303, 384] on td "661756" at bounding box center [328, 403] width 50 height 50
copy td "661756"
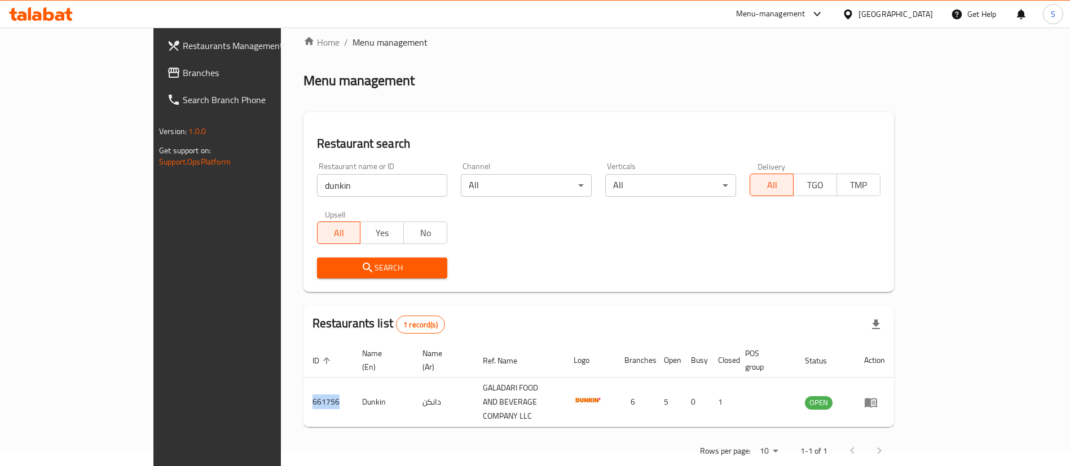
click at [409, 44] on ol "Home / Menu management" at bounding box center [598, 43] width 590 height 14
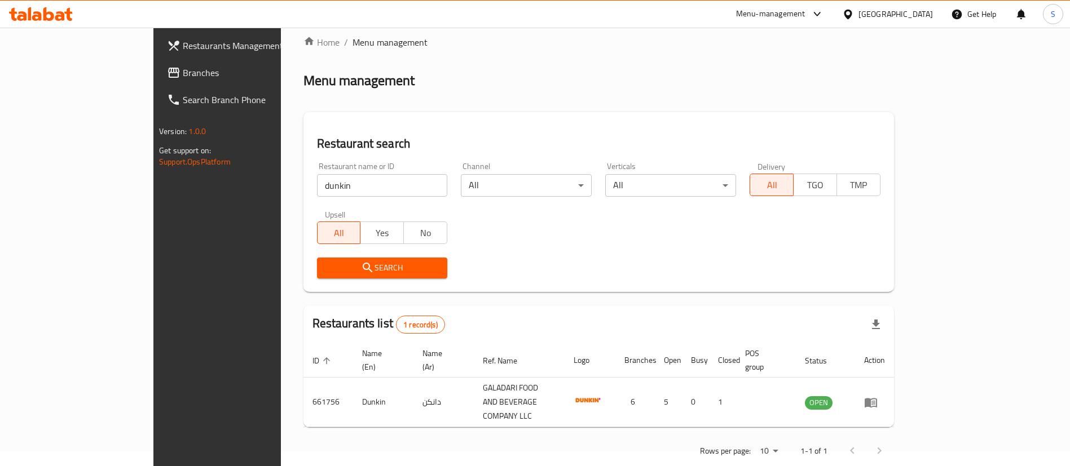
click at [409, 44] on ol "Home / Menu management" at bounding box center [598, 43] width 590 height 14
